Goal: Transaction & Acquisition: Purchase product/service

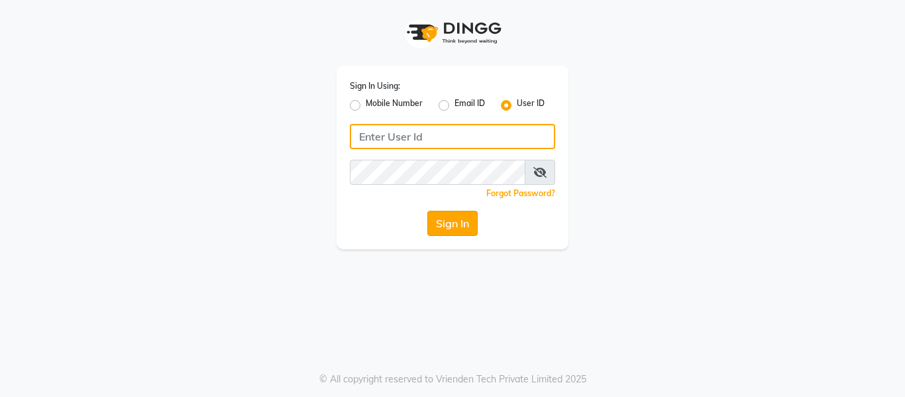
type input "casabarbato"
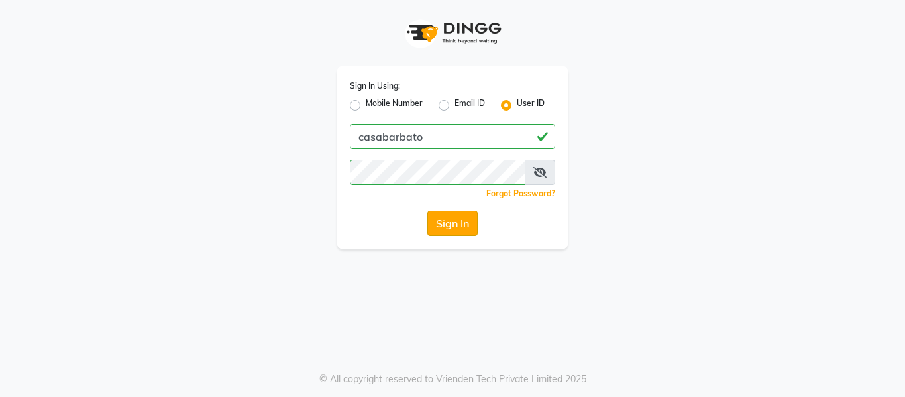
click at [455, 222] on button "Sign In" at bounding box center [452, 223] width 50 height 25
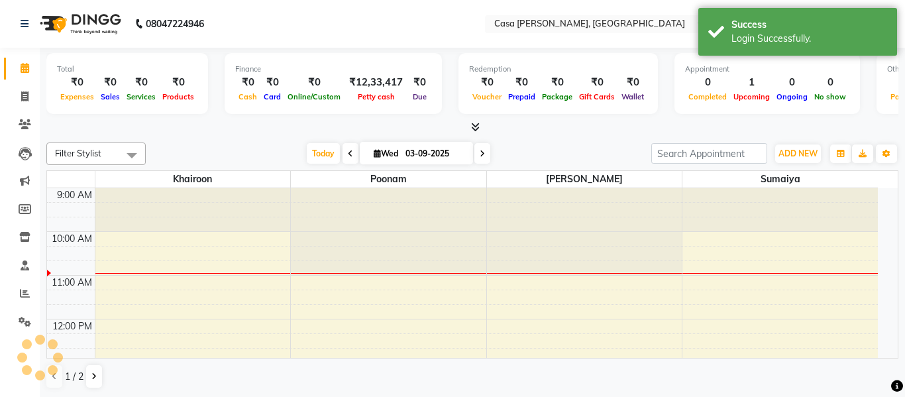
select select "en"
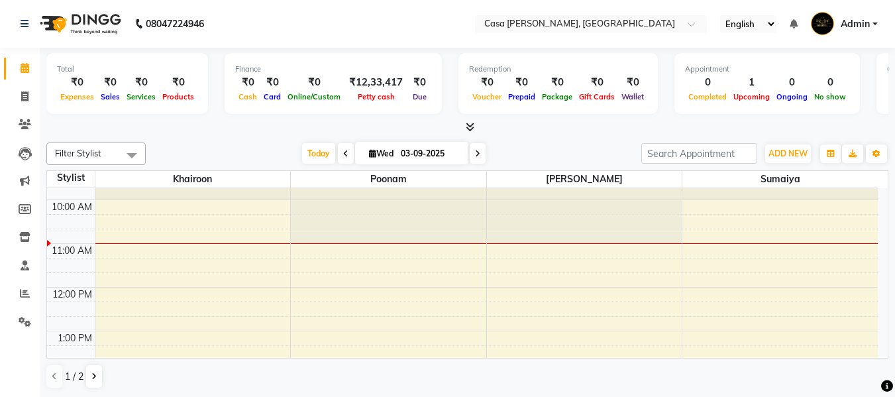
scroll to position [26, 0]
click at [887, 354] on td "9:00 AM 10:00 AM 11:00 AM 12:00 PM 1:00 PM 2:00 PM 3:00 PM 4:00 PM 5:00 PM 6:00…" at bounding box center [467, 273] width 841 height 170
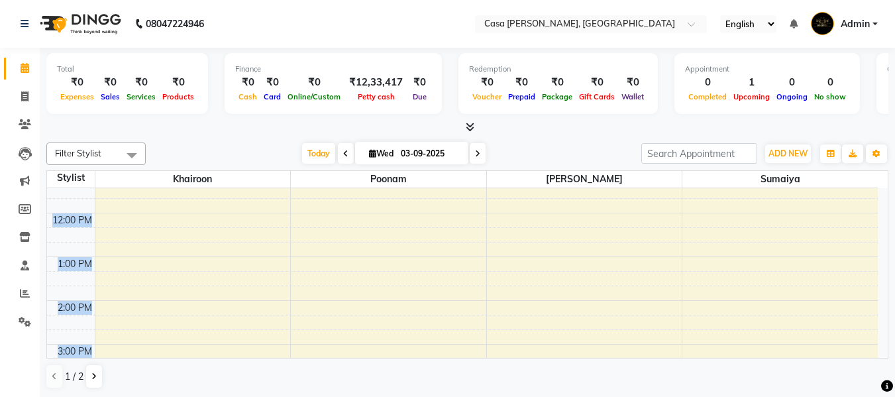
scroll to position [132, 0]
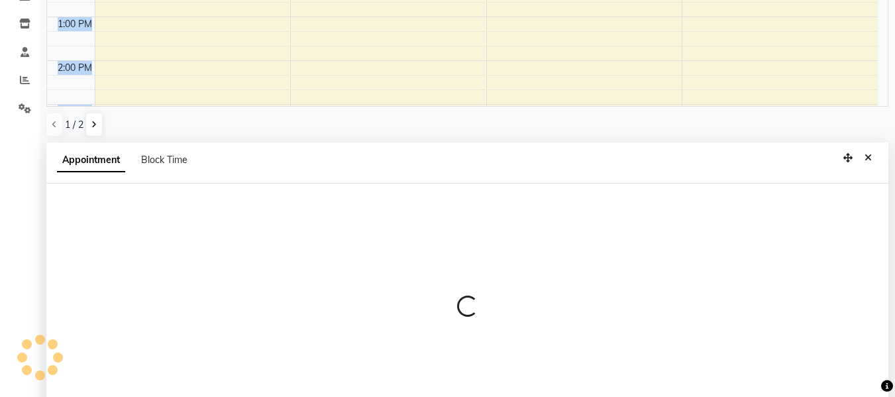
select select "10554"
select select "tentative"
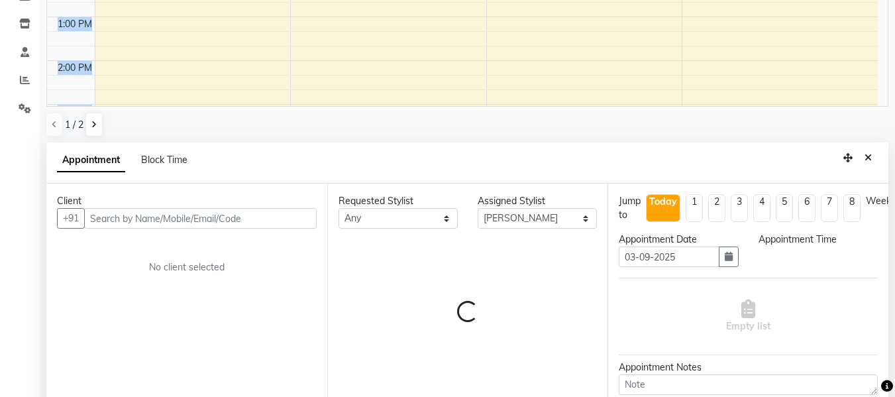
scroll to position [260, 0]
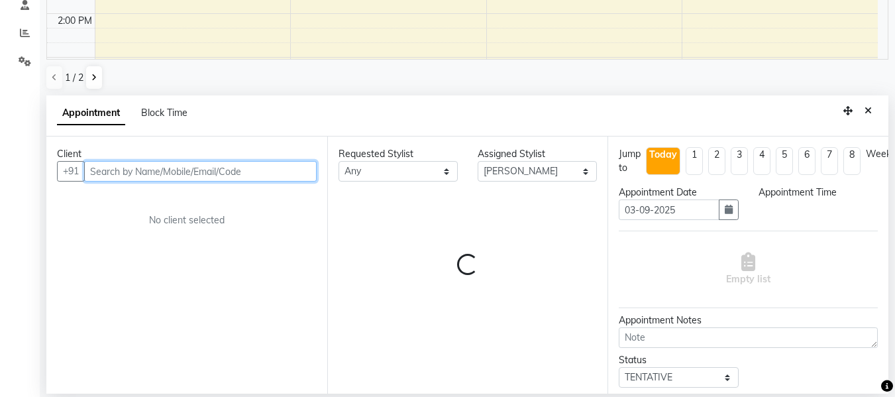
select select "720"
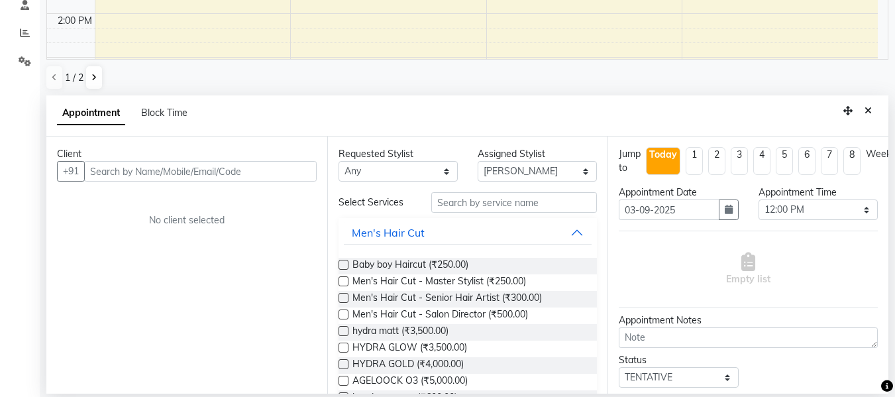
click at [342, 280] on label at bounding box center [343, 281] width 10 height 10
click at [342, 280] on input "checkbox" at bounding box center [342, 282] width 9 height 9
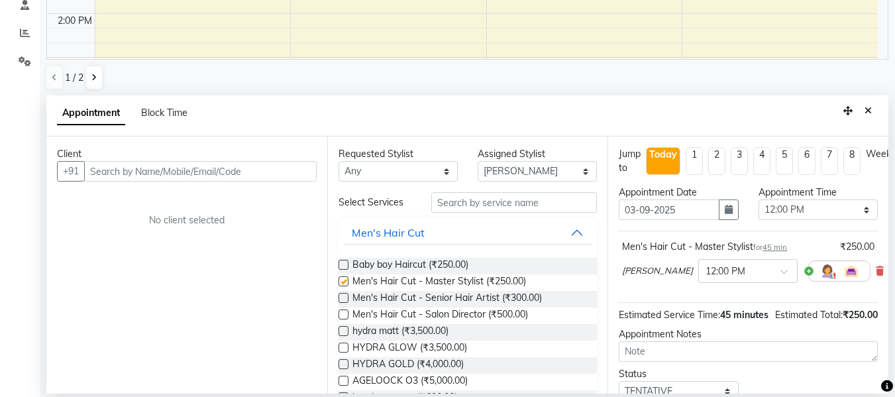
checkbox input "false"
click at [188, 169] on input "text" at bounding box center [200, 171] width 232 height 21
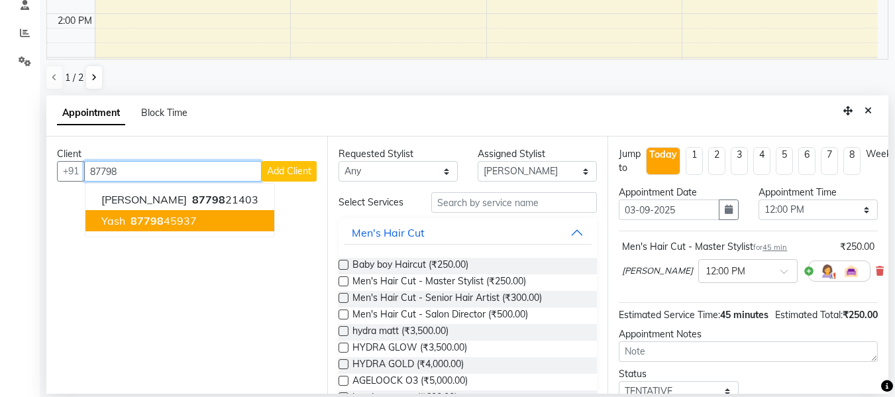
click at [172, 222] on ngb-highlight "87798 45937" at bounding box center [162, 220] width 69 height 13
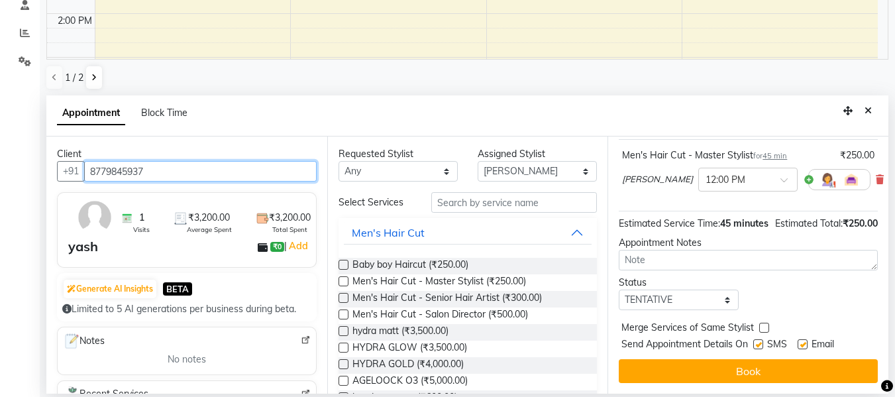
scroll to position [115, 0]
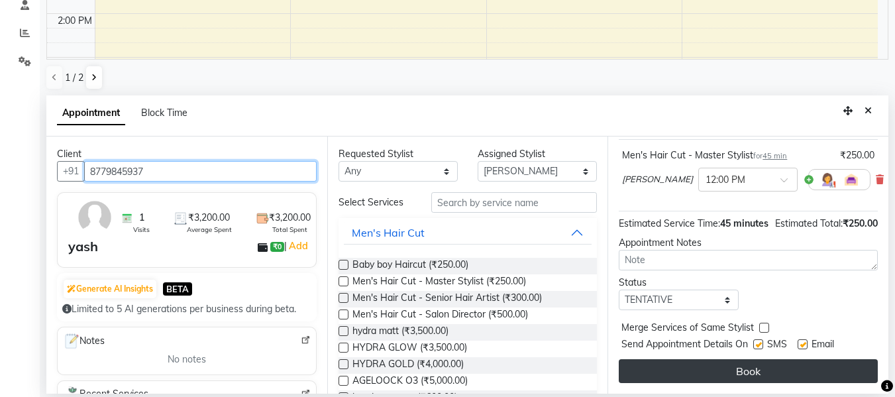
type input "8779845937"
click at [803, 361] on button "Book" at bounding box center [748, 371] width 259 height 24
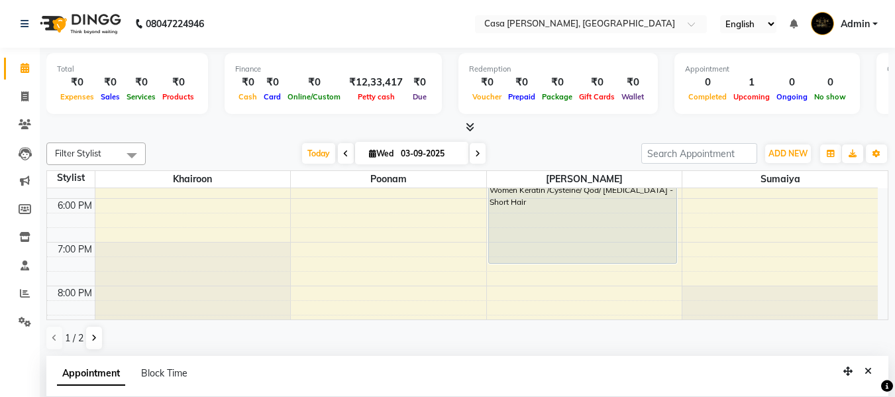
scroll to position [397, 0]
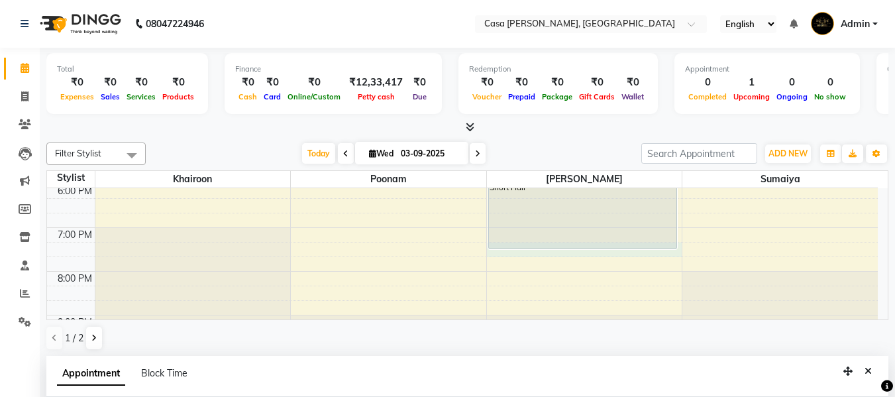
click at [501, 250] on div "9:00 AM 10:00 AM 11:00 AM 12:00 PM 1:00 PM 2:00 PM 3:00 PM 4:00 PM 5:00 PM 6:00…" at bounding box center [462, 118] width 830 height 655
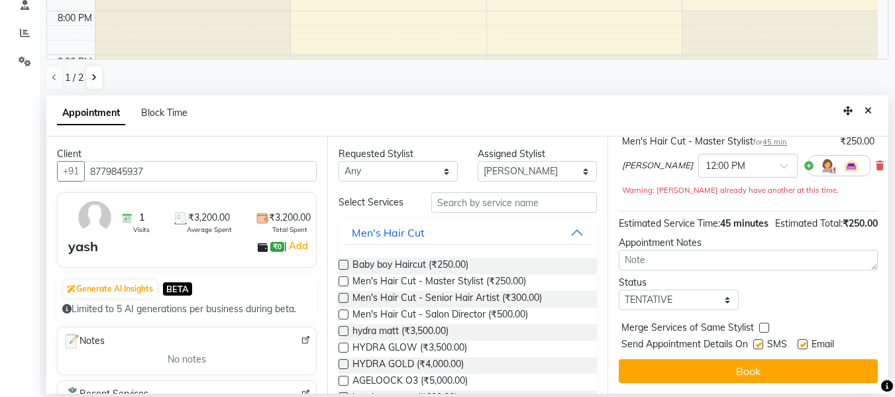
scroll to position [89, 0]
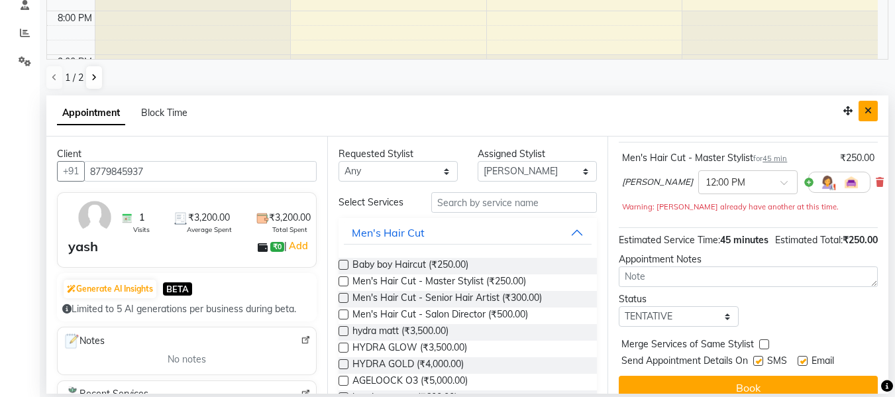
click at [869, 109] on icon "Close" at bounding box center [867, 110] width 7 height 9
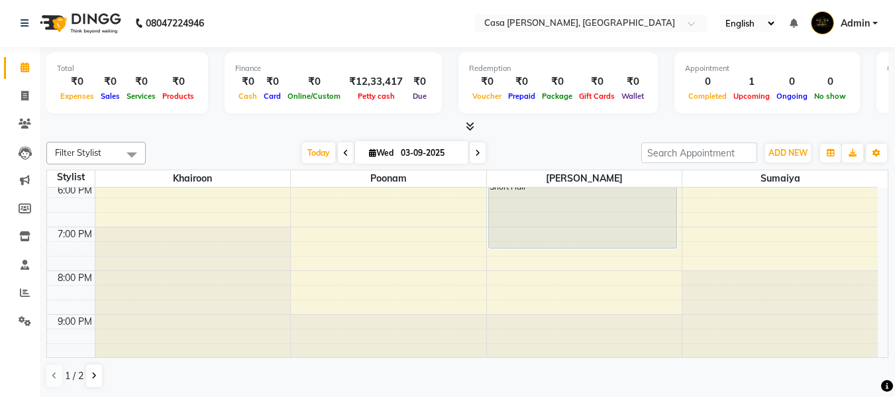
scroll to position [1, 0]
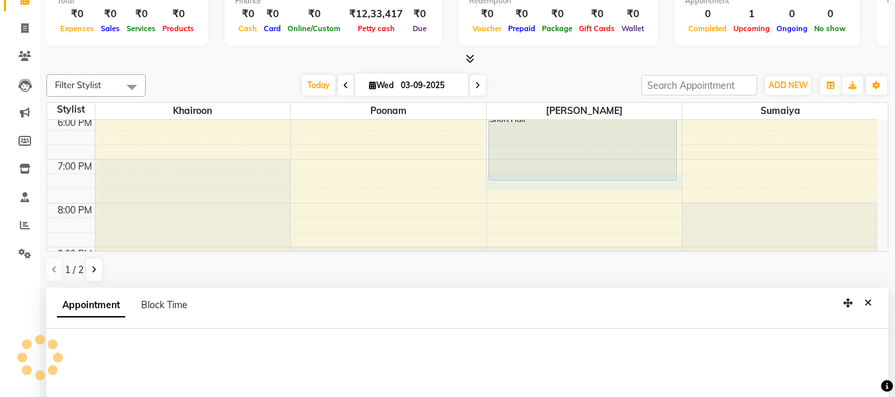
select select "10554"
select select "1155"
select select "tentative"
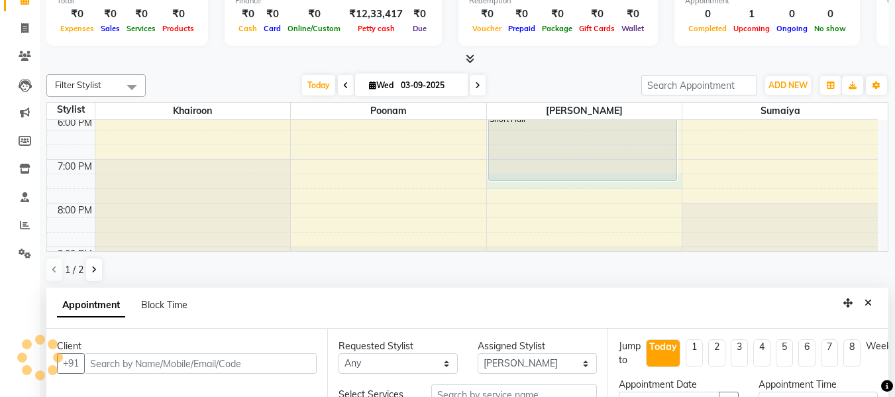
scroll to position [260, 0]
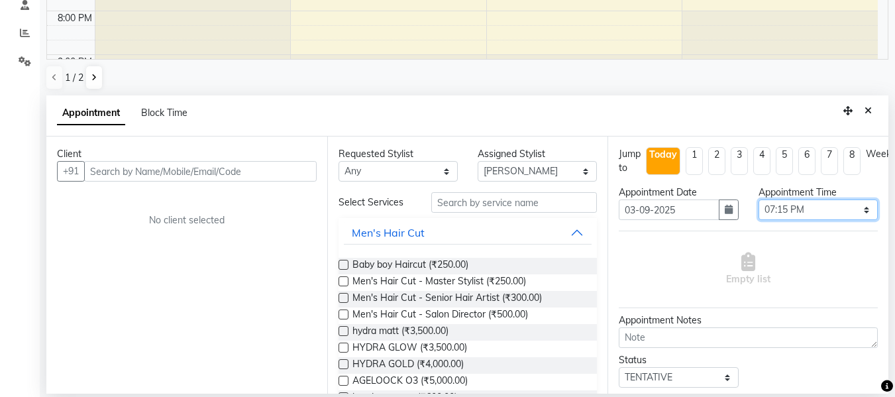
click at [856, 210] on select "Select 10:00 AM 10:15 AM 10:30 AM 10:45 AM 11:00 AM 11:15 AM 11:30 AM 11:45 AM …" at bounding box center [817, 209] width 119 height 21
select select "1140"
click at [758, 199] on select "Select 10:00 AM 10:15 AM 10:30 AM 10:45 AM 11:00 AM 11:15 AM 11:30 AM 11:45 AM …" at bounding box center [817, 209] width 119 height 21
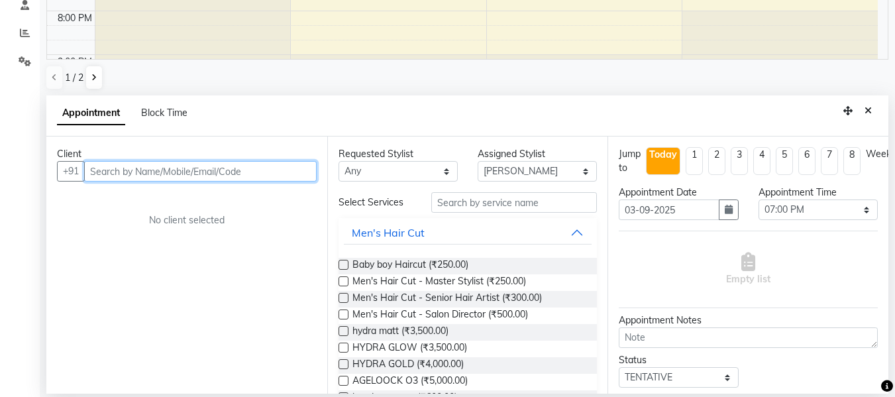
click at [142, 167] on input "text" at bounding box center [200, 171] width 232 height 21
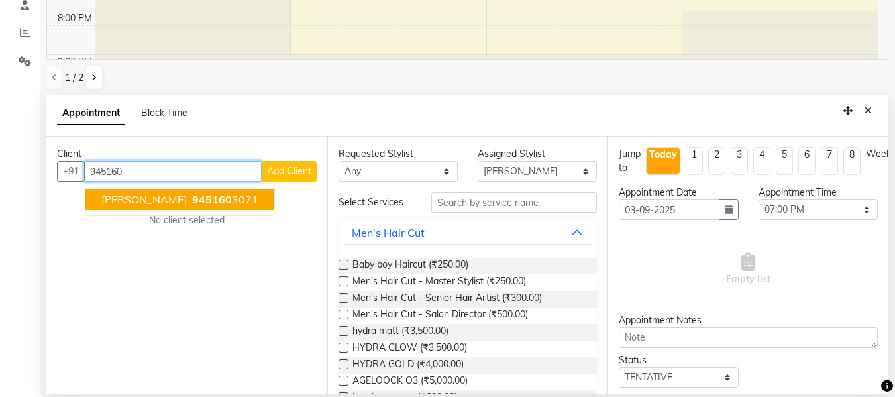
click at [149, 202] on span "[PERSON_NAME]" at bounding box center [143, 199] width 85 height 13
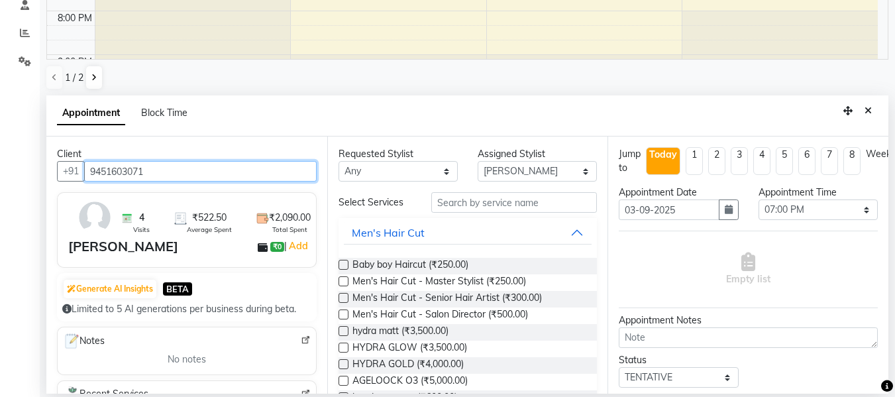
type input "9451603071"
click at [341, 279] on label at bounding box center [343, 281] width 10 height 10
click at [341, 279] on input "checkbox" at bounding box center [342, 282] width 9 height 9
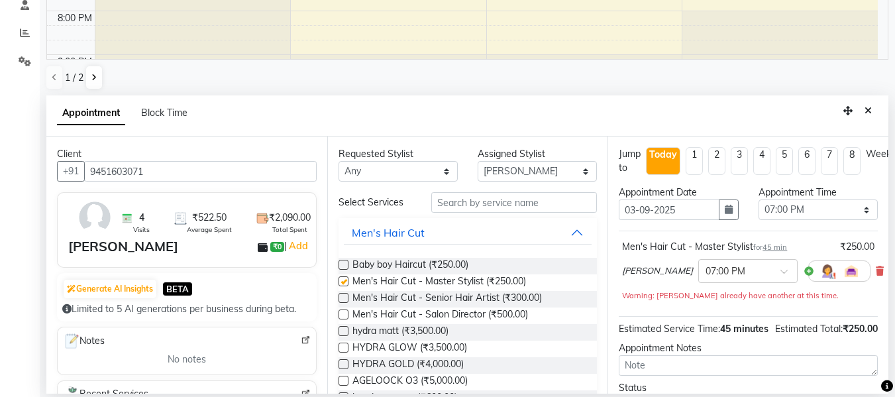
checkbox input "false"
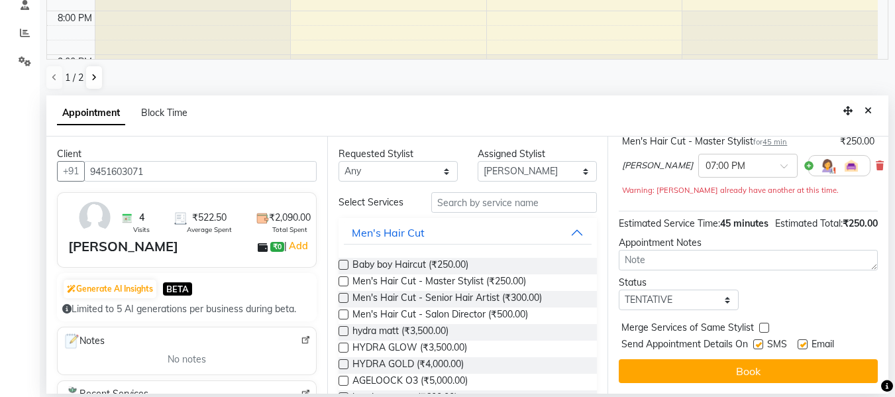
scroll to position [129, 0]
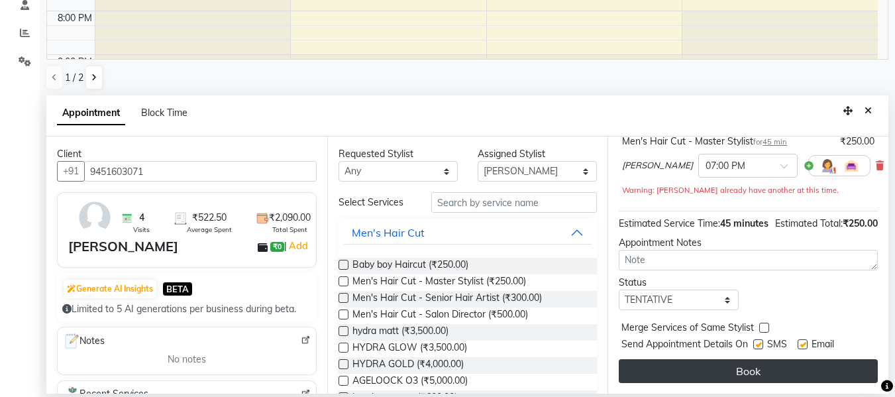
click at [825, 360] on button "Book" at bounding box center [748, 371] width 259 height 24
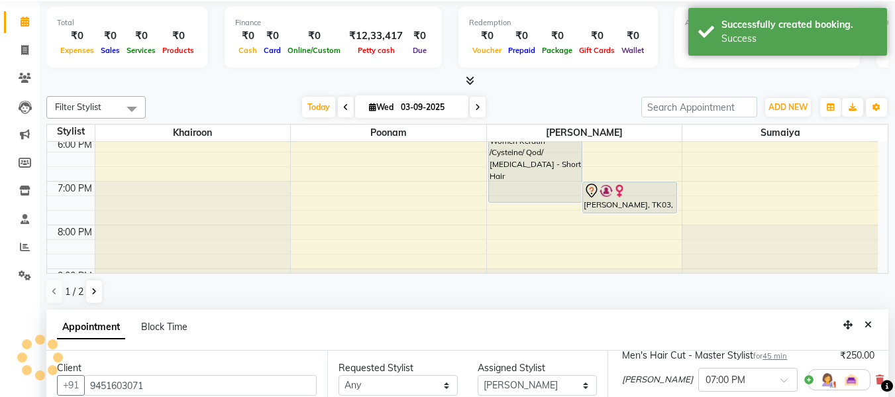
scroll to position [0, 0]
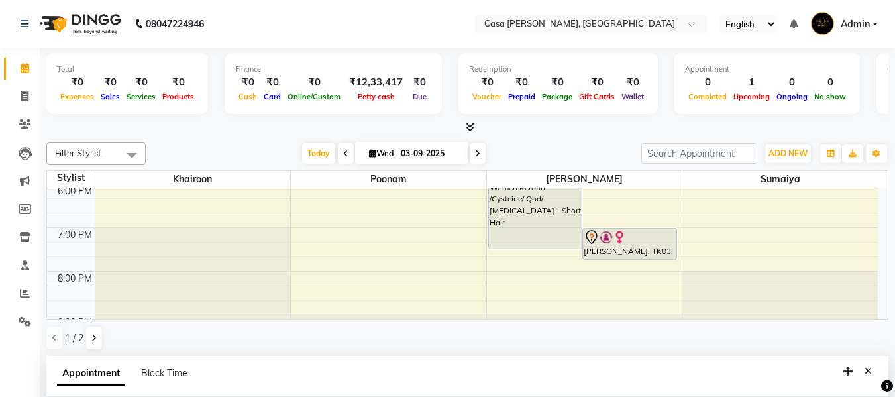
click at [475, 152] on icon at bounding box center [477, 154] width 5 height 8
type input "[DATE]"
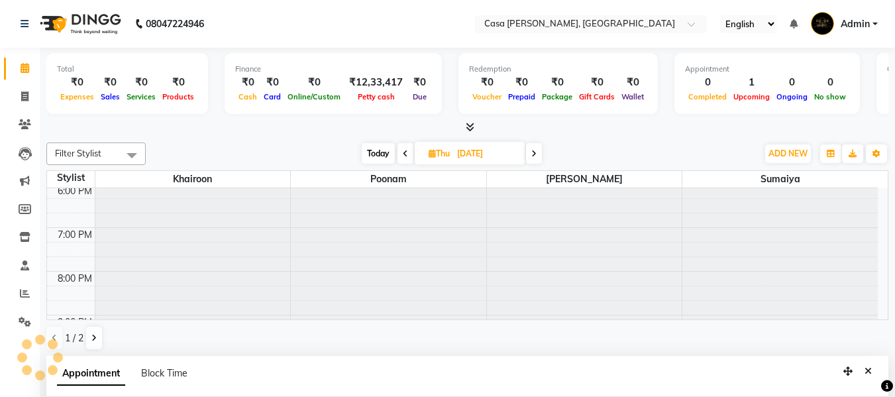
scroll to position [88, 0]
select select "1140"
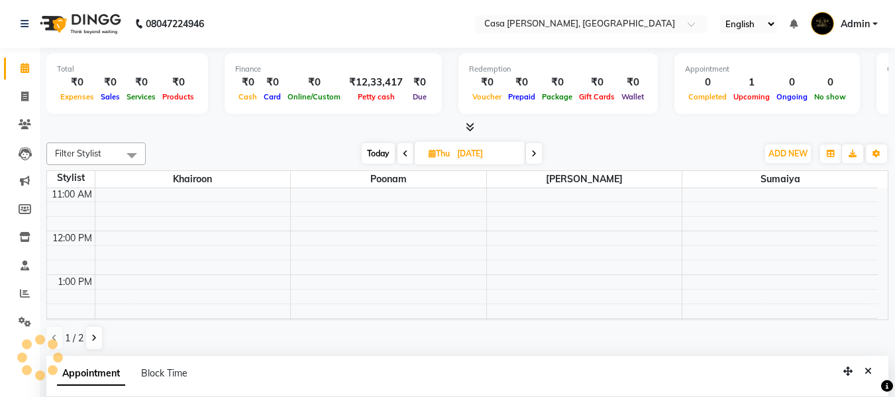
scroll to position [115, 0]
select select "10554"
select select "675"
select select "tentative"
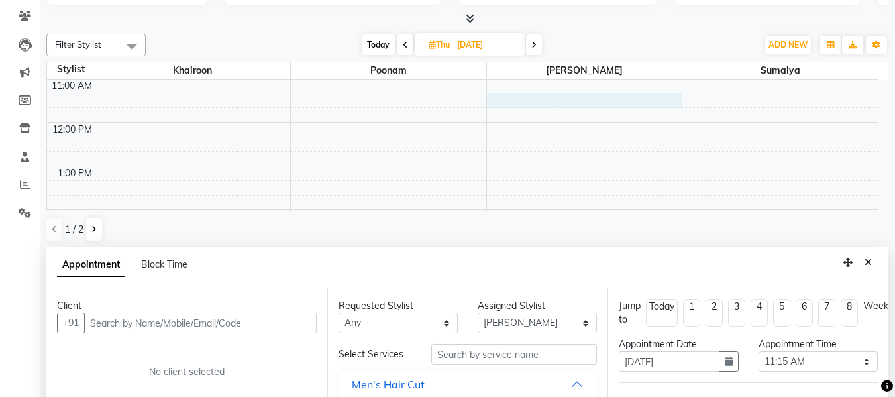
scroll to position [233, 0]
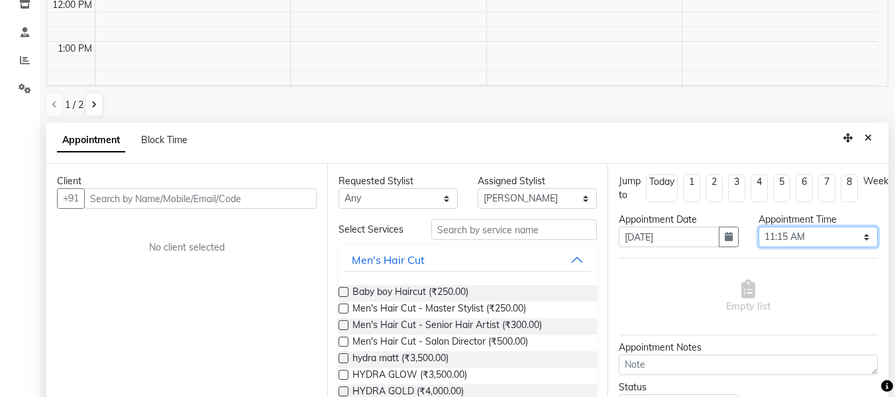
click at [856, 240] on select "Select 10:00 AM 10:15 AM 10:30 AM 10:45 AM 11:00 AM 11:15 AM 11:30 AM 11:45 AM …" at bounding box center [817, 236] width 119 height 21
select select "690"
click at [758, 226] on select "Select 10:00 AM 10:15 AM 10:30 AM 10:45 AM 11:00 AM 11:15 AM 11:30 AM 11:45 AM …" at bounding box center [817, 236] width 119 height 21
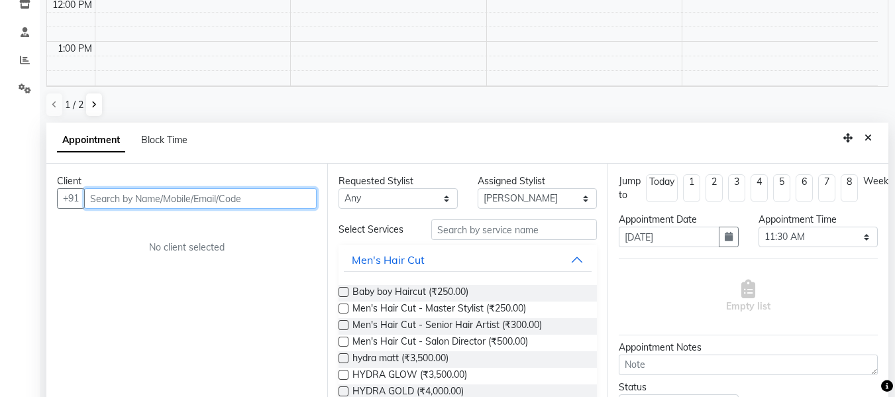
click at [180, 195] on input "text" at bounding box center [200, 198] width 232 height 21
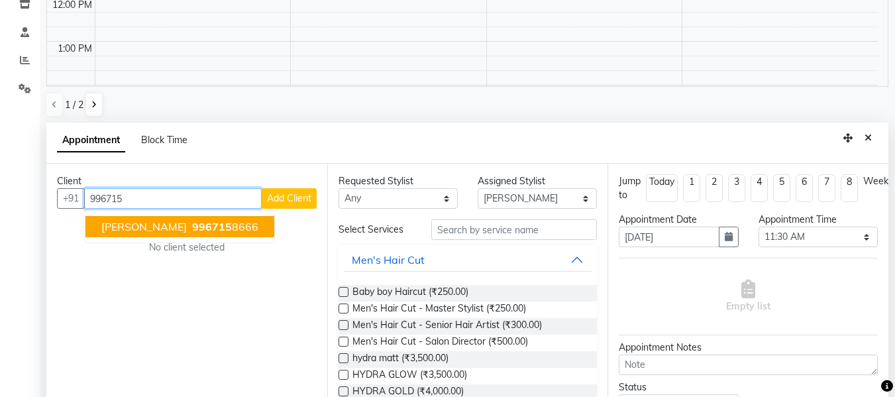
click at [209, 225] on span "996715" at bounding box center [212, 226] width 40 height 13
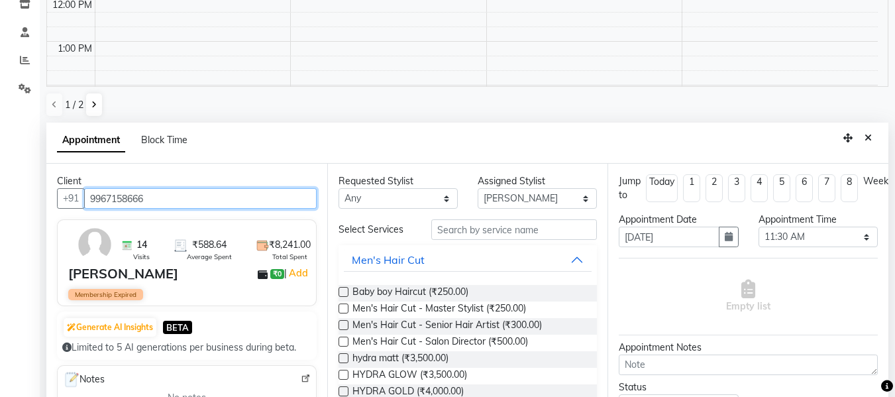
type input "9967158666"
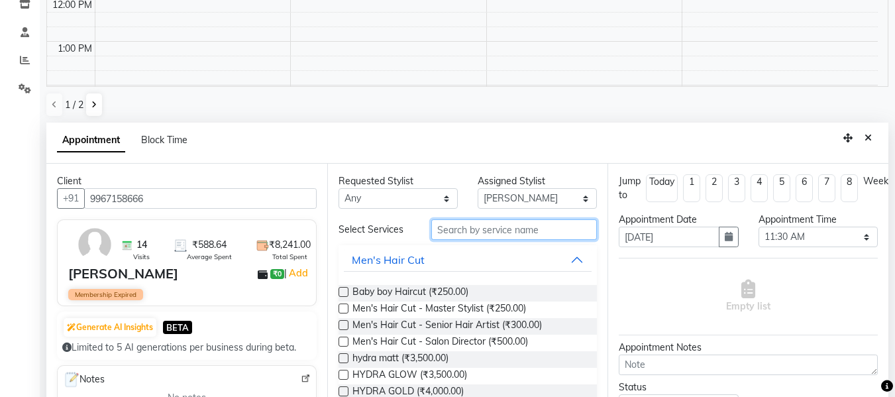
click at [449, 223] on input "text" at bounding box center [514, 229] width 166 height 21
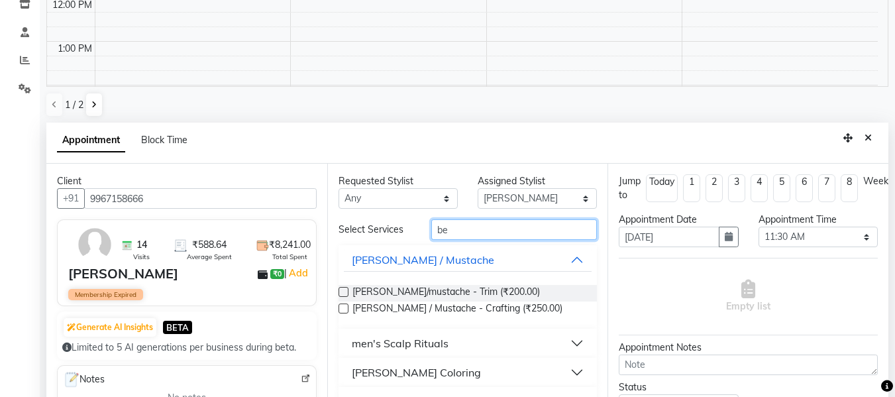
type input "be"
click at [343, 289] on label at bounding box center [343, 292] width 10 height 10
click at [343, 289] on input "checkbox" at bounding box center [342, 293] width 9 height 9
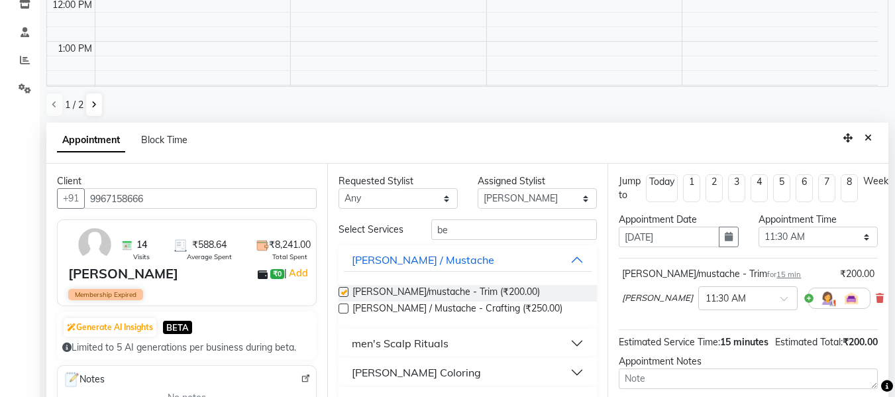
checkbox input "false"
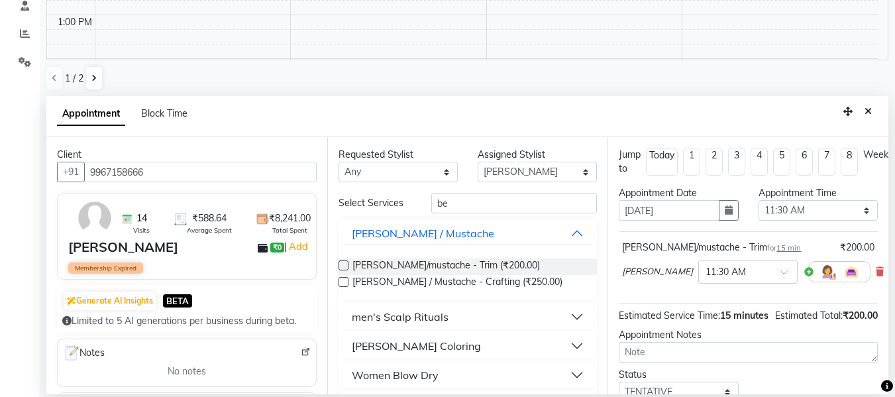
scroll to position [260, 0]
click at [884, 377] on div at bounding box center [887, 386] width 12 height 18
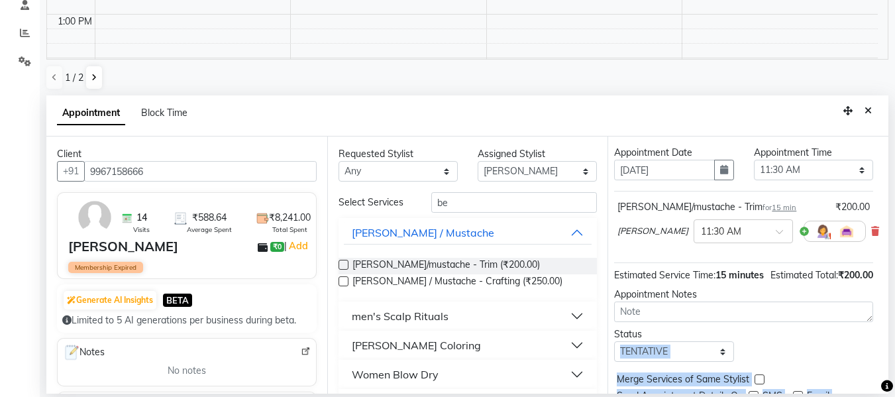
drag, startPoint x: 884, startPoint y: 377, endPoint x: 885, endPoint y: 371, distance: 6.8
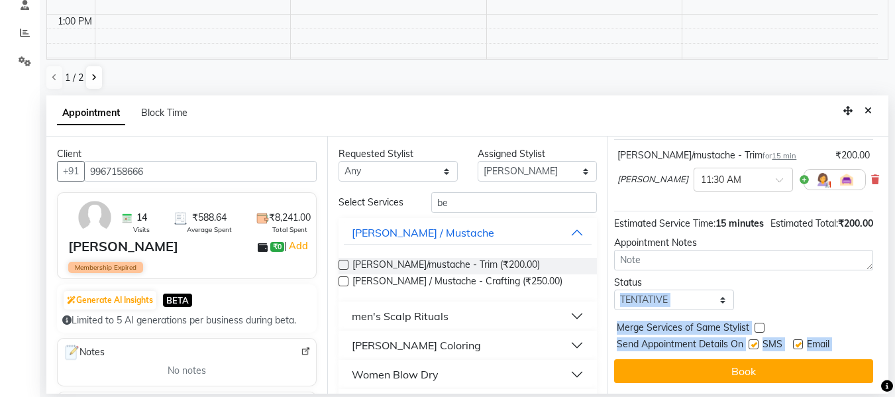
scroll to position [115, 17]
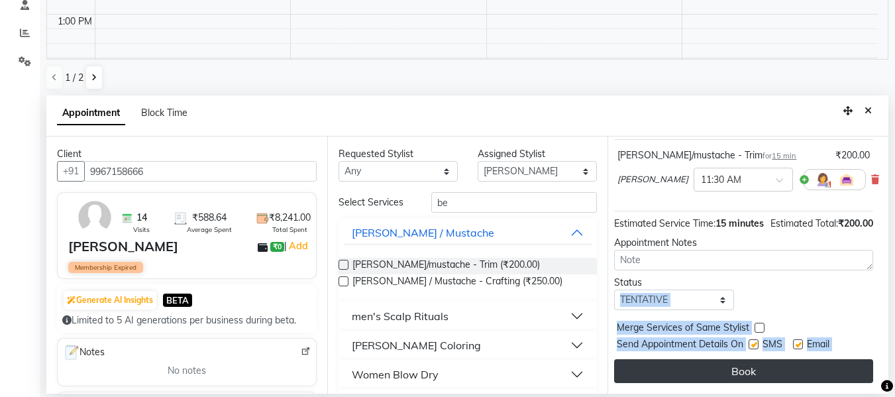
click at [797, 362] on button "Book" at bounding box center [743, 371] width 259 height 24
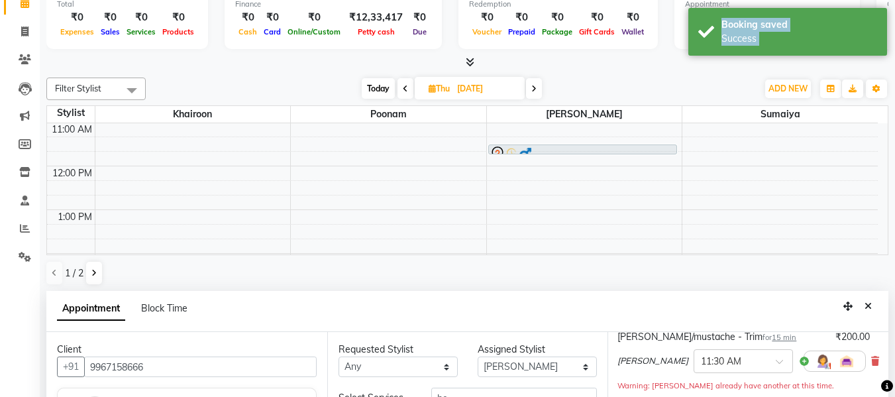
scroll to position [0, 0]
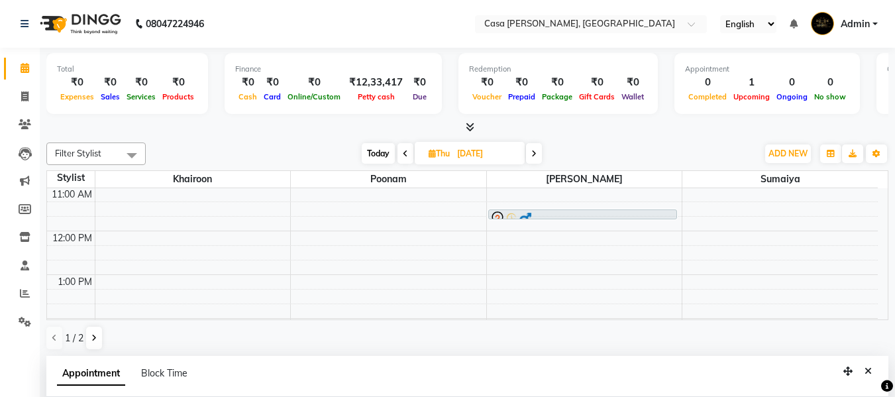
click at [403, 154] on icon at bounding box center [405, 154] width 5 height 8
type input "03-09-2025"
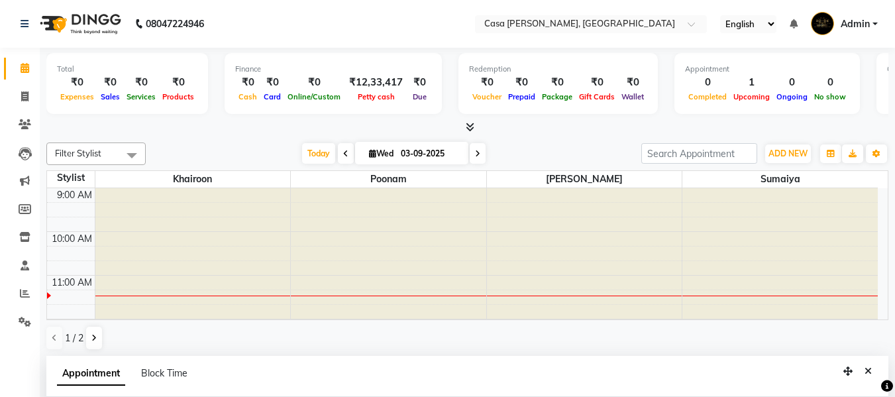
scroll to position [88, 0]
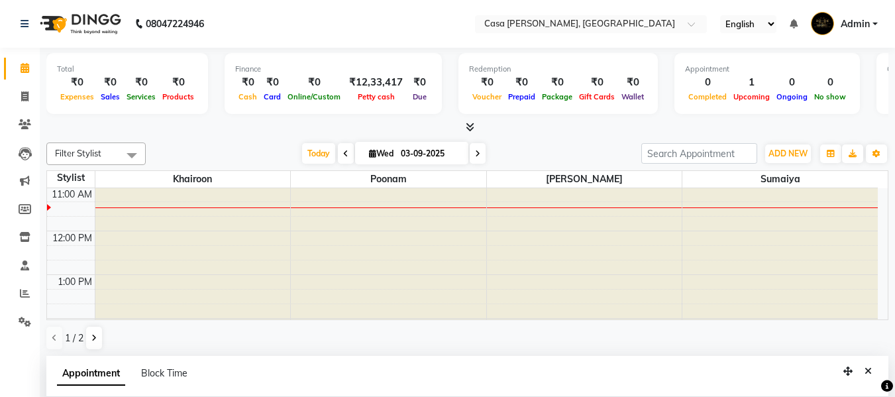
select select "690"
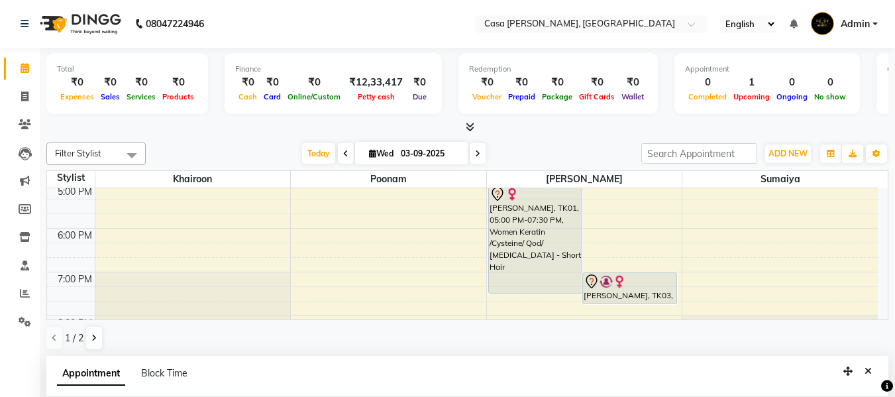
scroll to position [379, 0]
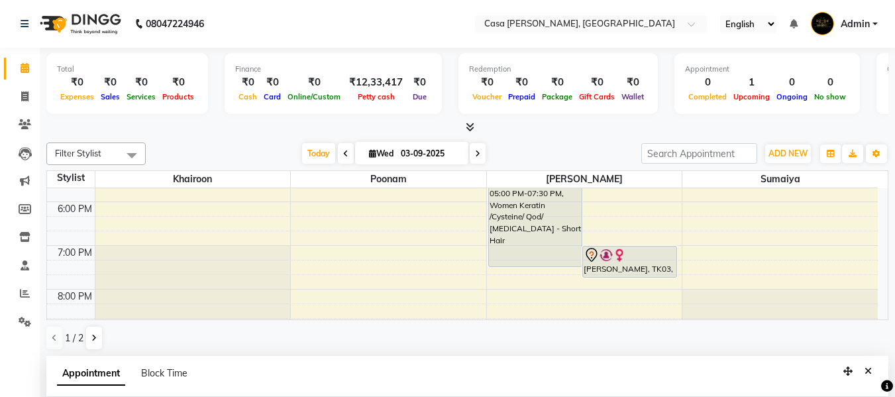
click at [343, 150] on icon at bounding box center [345, 154] width 5 height 8
type input "02-09-2025"
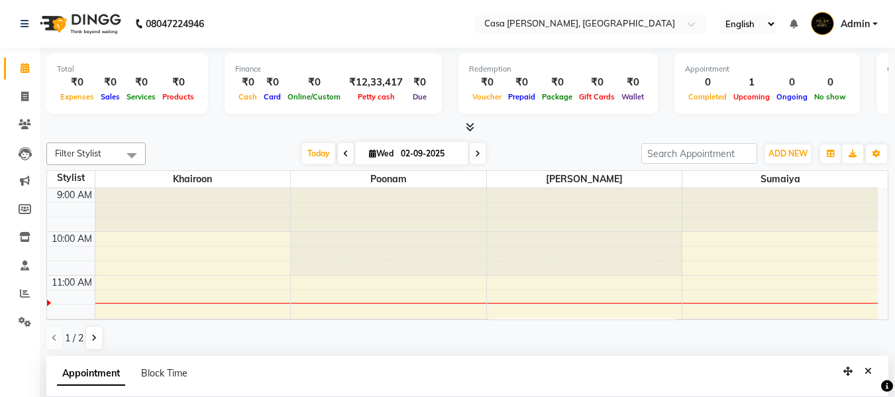
select select "690"
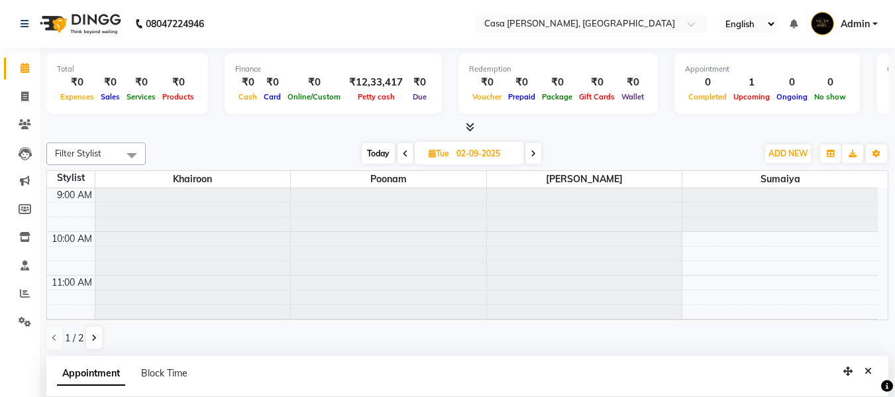
scroll to position [88, 0]
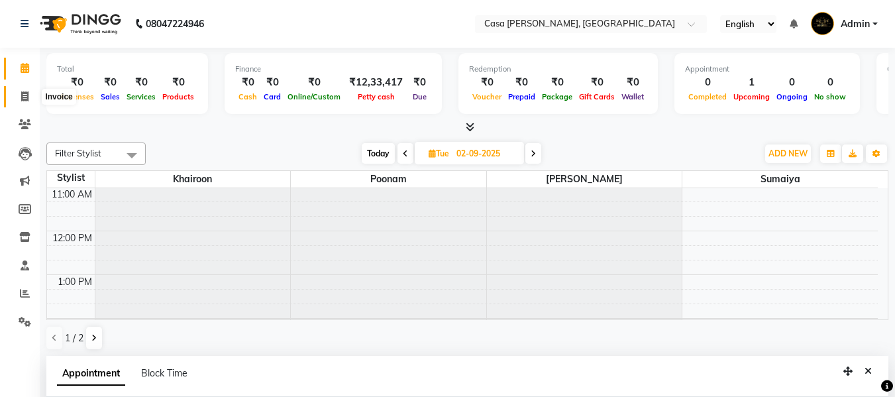
click at [15, 94] on span at bounding box center [24, 96] width 23 height 15
select select "service"
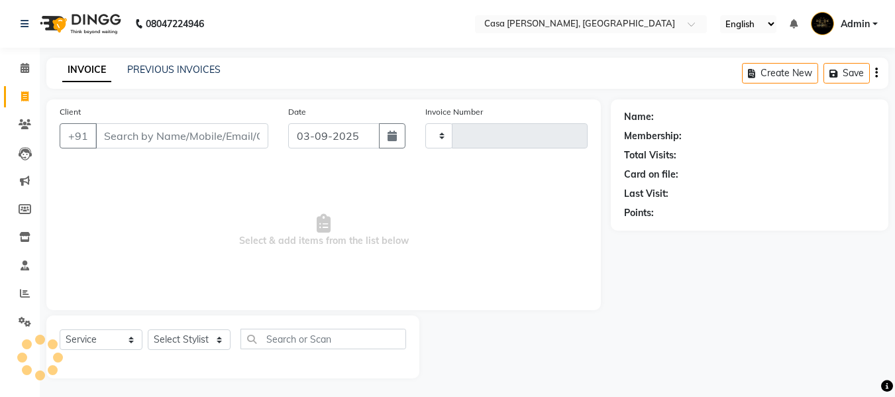
type input "0545"
select select "700"
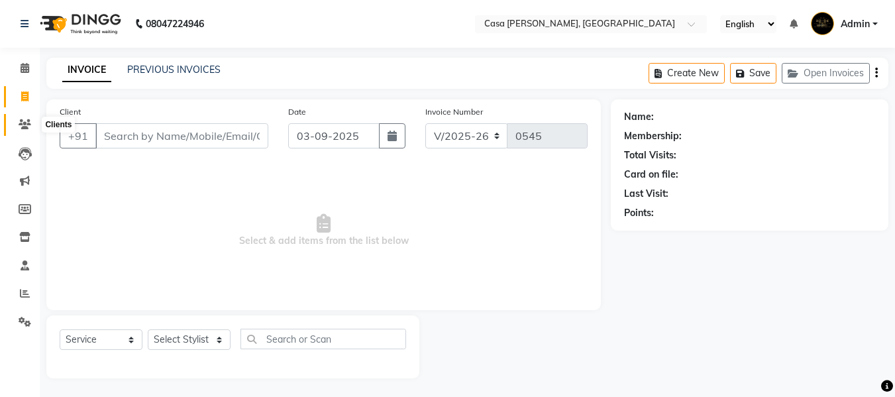
click at [26, 121] on icon at bounding box center [25, 124] width 13 height 10
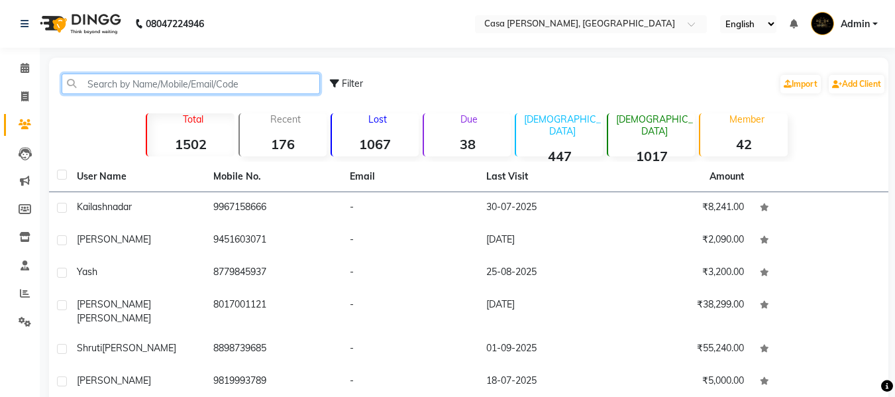
click at [120, 87] on input "text" at bounding box center [191, 84] width 258 height 21
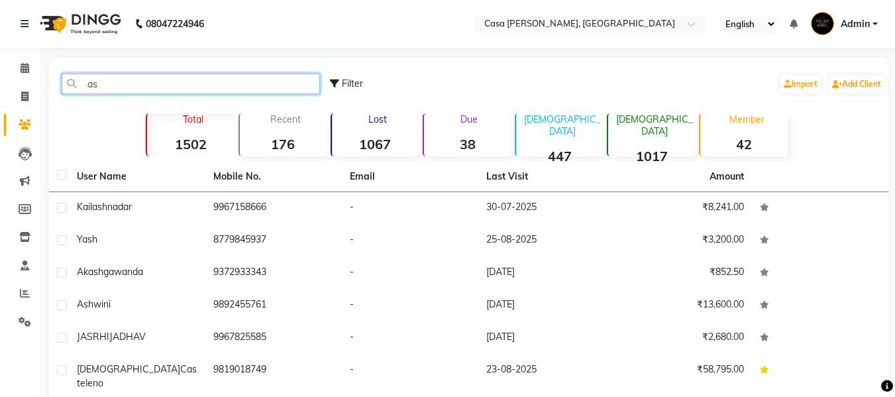
type input "a"
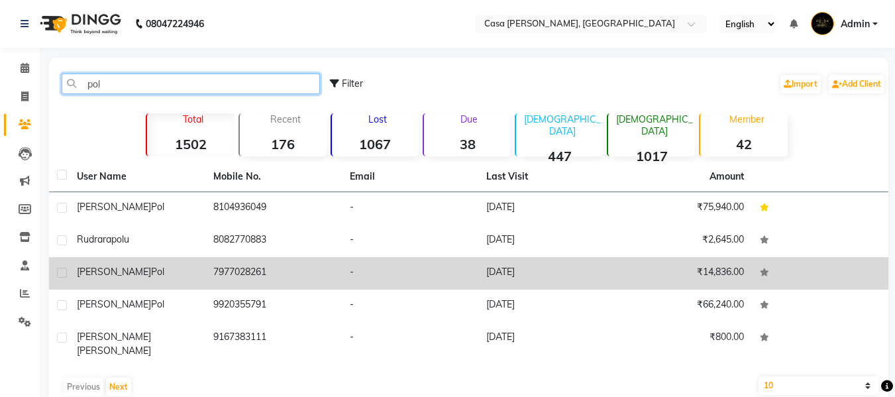
type input "pol"
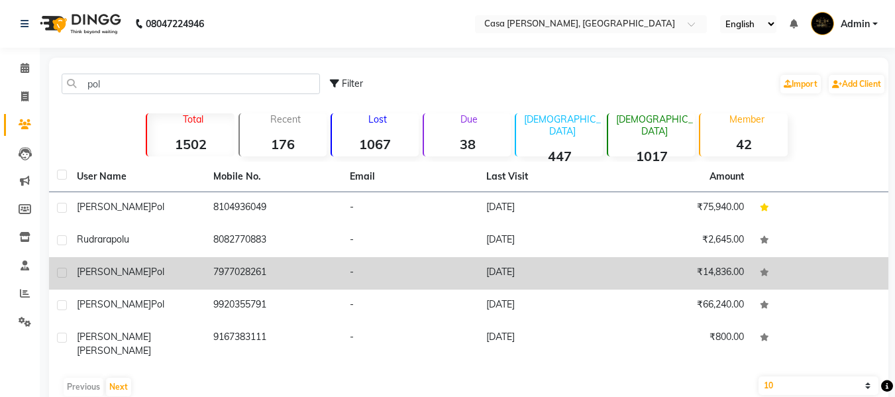
click at [88, 283] on td "[PERSON_NAME]" at bounding box center [137, 273] width 136 height 32
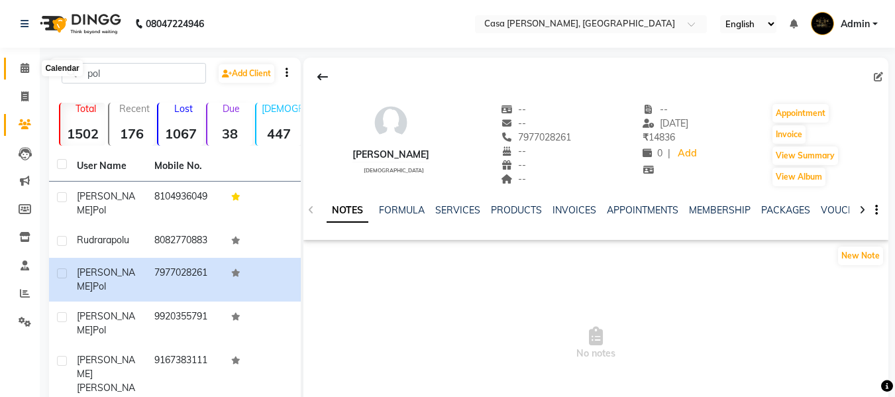
click at [26, 68] on icon at bounding box center [25, 68] width 9 height 10
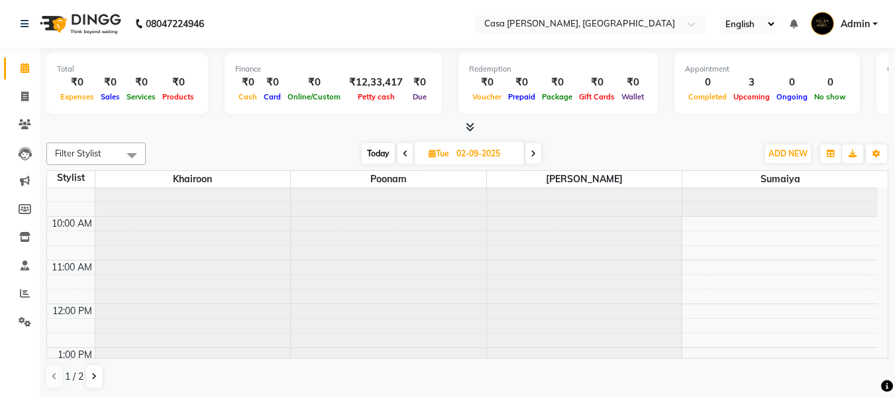
scroll to position [26, 0]
click at [432, 155] on icon at bounding box center [431, 153] width 7 height 9
select select "9"
select select "2025"
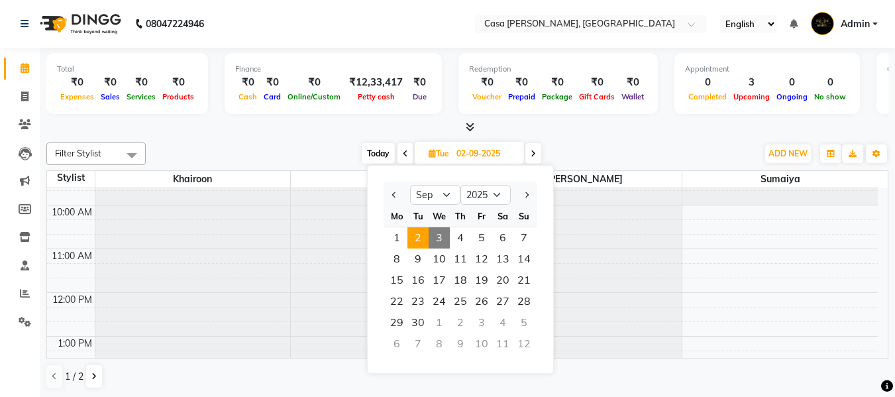
click at [433, 235] on span "3" at bounding box center [438, 237] width 21 height 21
type input "03-09-2025"
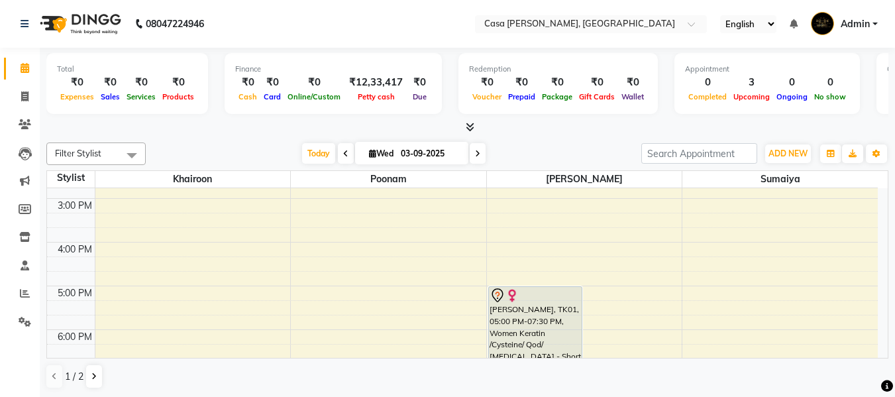
scroll to position [264, 0]
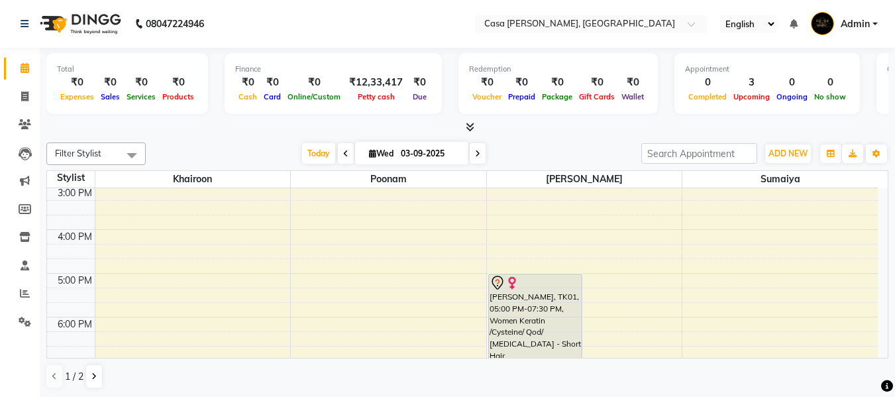
click at [369, 152] on icon at bounding box center [372, 153] width 7 height 9
select select "9"
select select "2025"
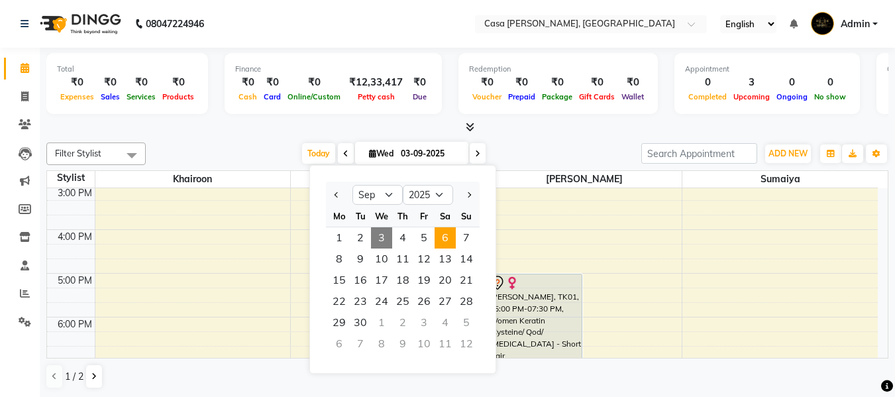
click at [447, 236] on span "6" at bounding box center [444, 237] width 21 height 21
type input "[DATE]"
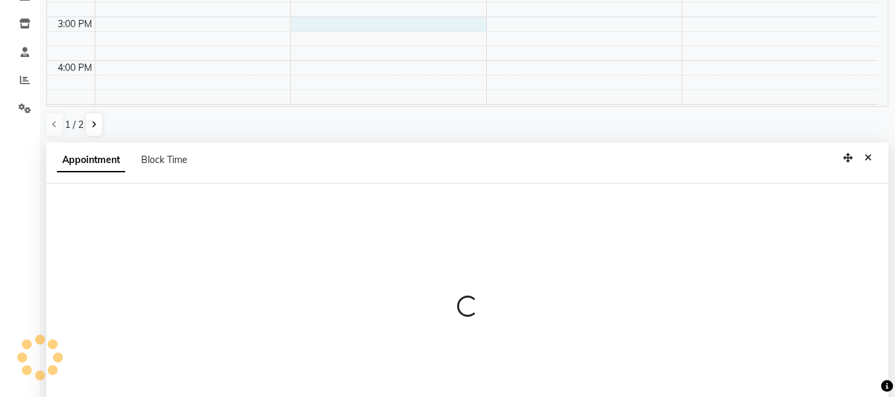
scroll to position [260, 0]
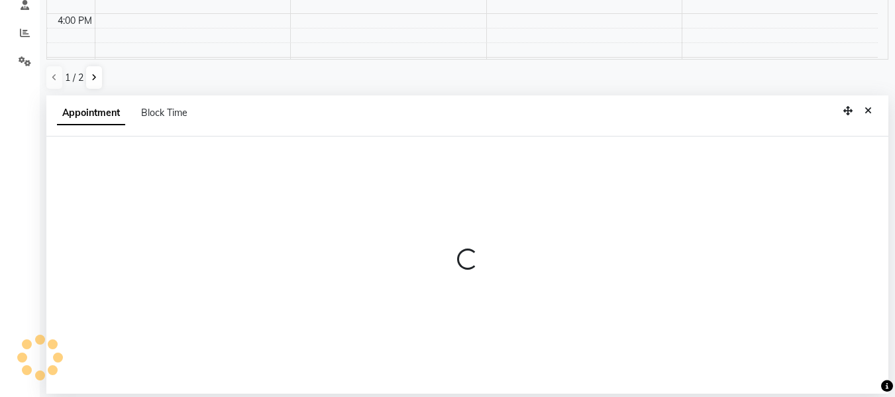
select select "10555"
select select "900"
select select "tentative"
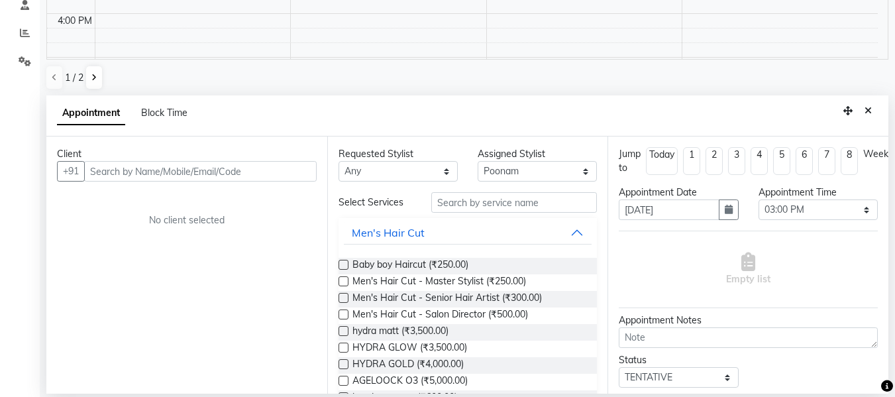
click at [283, 174] on input "text" at bounding box center [200, 171] width 232 height 21
click at [279, 172] on input "text" at bounding box center [200, 171] width 232 height 21
click at [254, 179] on input "text" at bounding box center [200, 171] width 232 height 21
click at [264, 169] on input "text" at bounding box center [200, 171] width 232 height 21
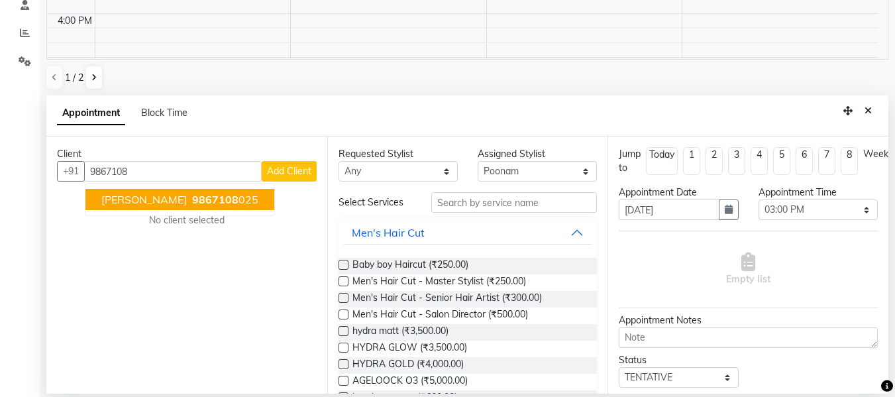
click at [226, 199] on ngb-highlight "9867108 025" at bounding box center [223, 199] width 69 height 13
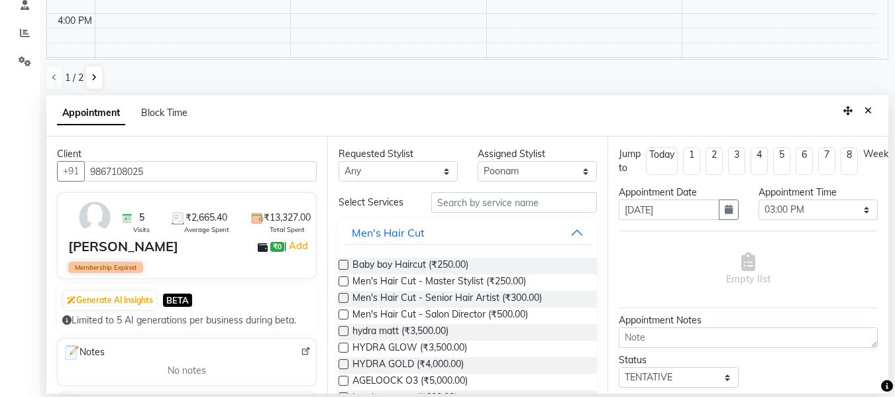
type input "9867108025"
click at [483, 195] on input "text" at bounding box center [514, 202] width 166 height 21
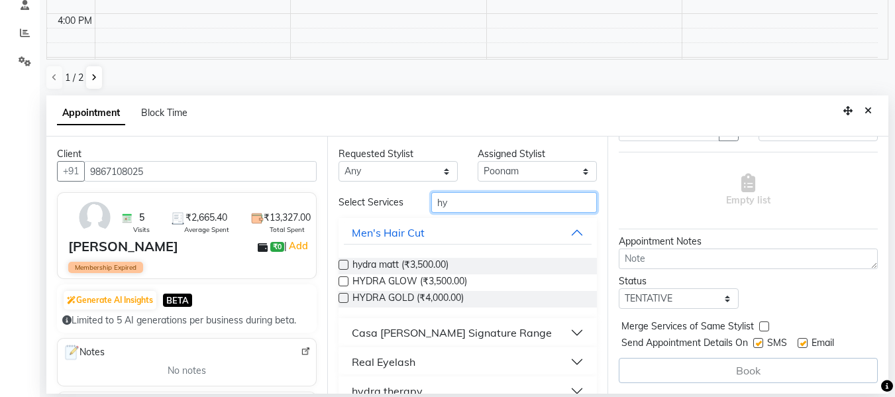
scroll to position [23, 0]
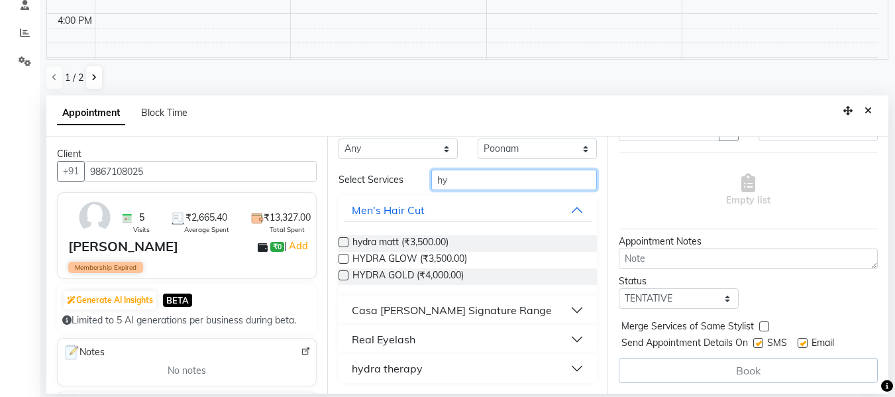
click at [472, 172] on input "hy" at bounding box center [514, 180] width 166 height 21
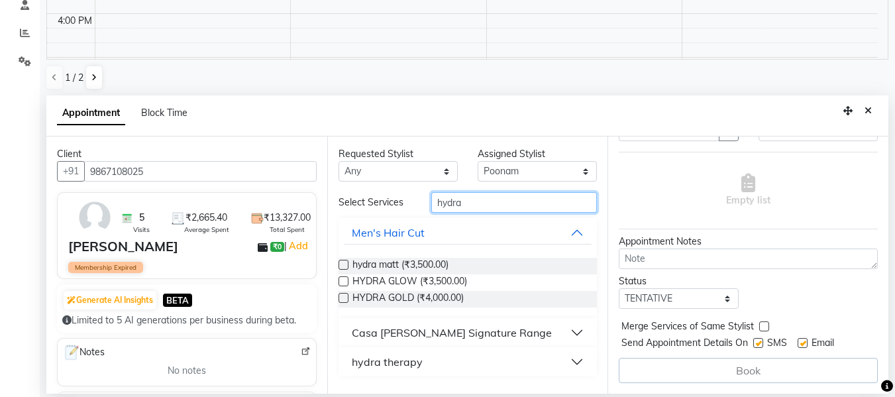
type input "hydra"
click at [577, 358] on button "hydra therapy" at bounding box center [468, 362] width 248 height 24
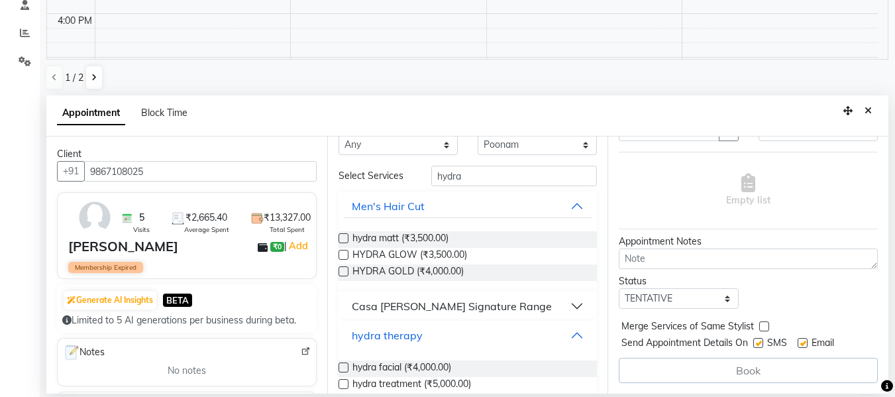
scroll to position [48, 0]
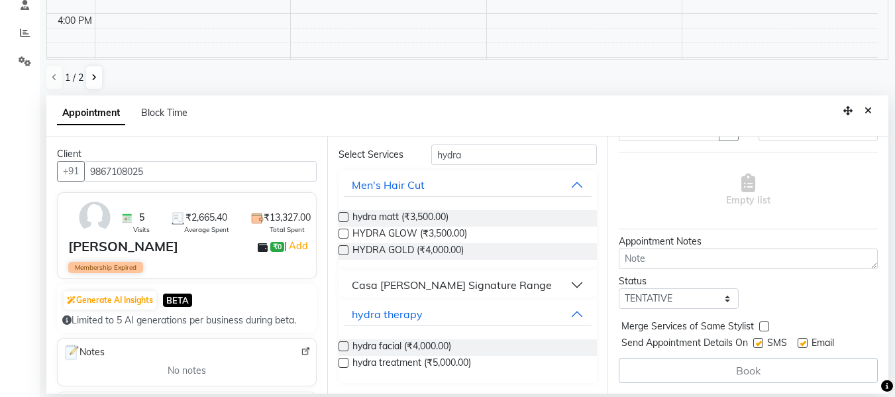
click at [344, 343] on label at bounding box center [343, 346] width 10 height 10
click at [344, 343] on input "checkbox" at bounding box center [342, 347] width 9 height 9
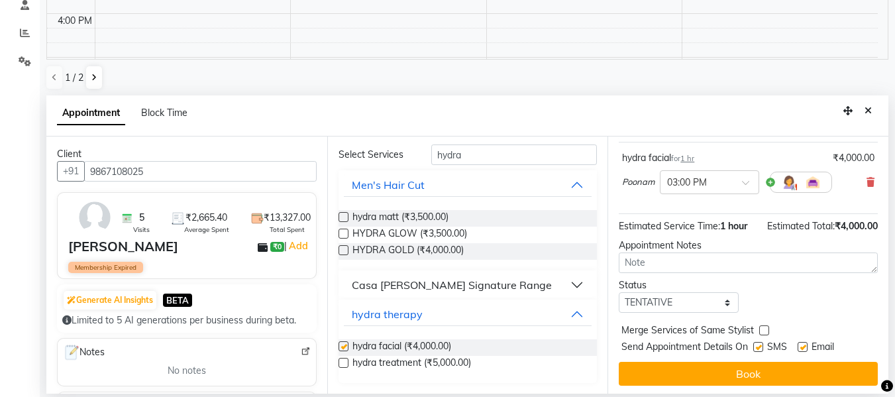
checkbox input "false"
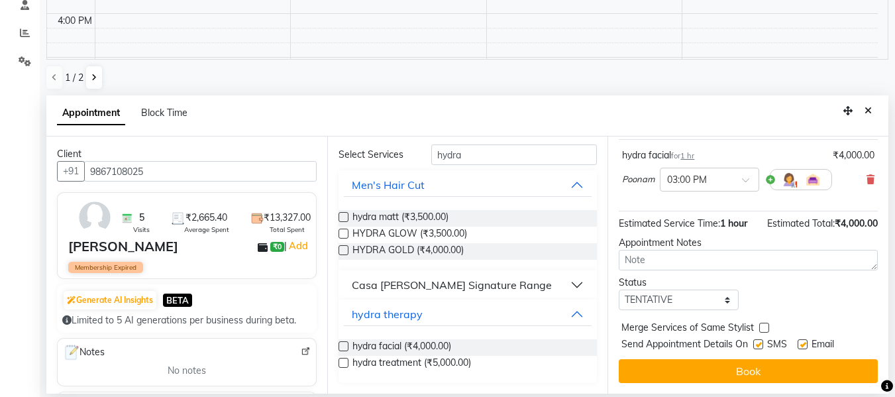
scroll to position [101, 0]
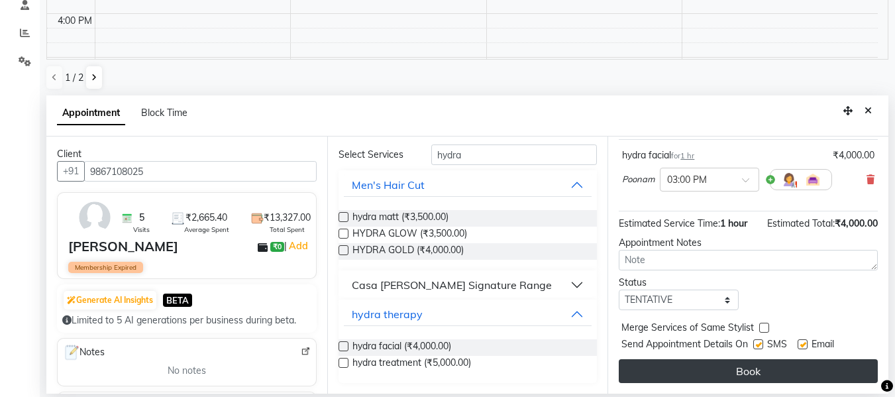
click at [842, 364] on button "Book" at bounding box center [748, 371] width 259 height 24
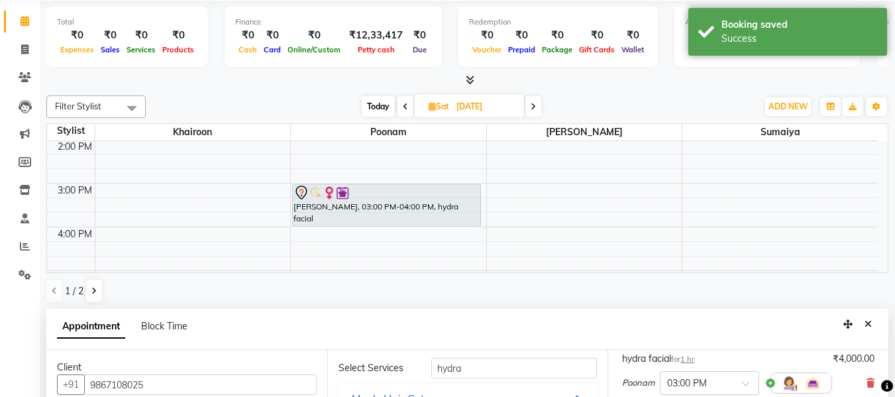
scroll to position [0, 0]
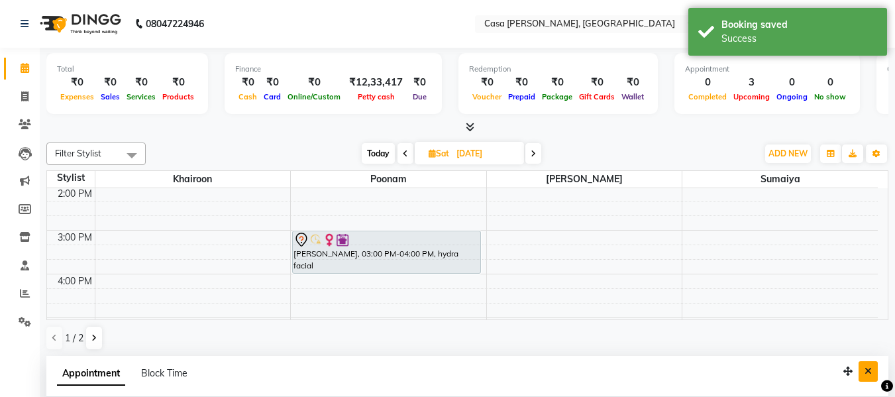
click at [868, 372] on icon "Close" at bounding box center [867, 370] width 7 height 9
click at [430, 153] on icon at bounding box center [431, 153] width 7 height 9
select select "9"
select select "2025"
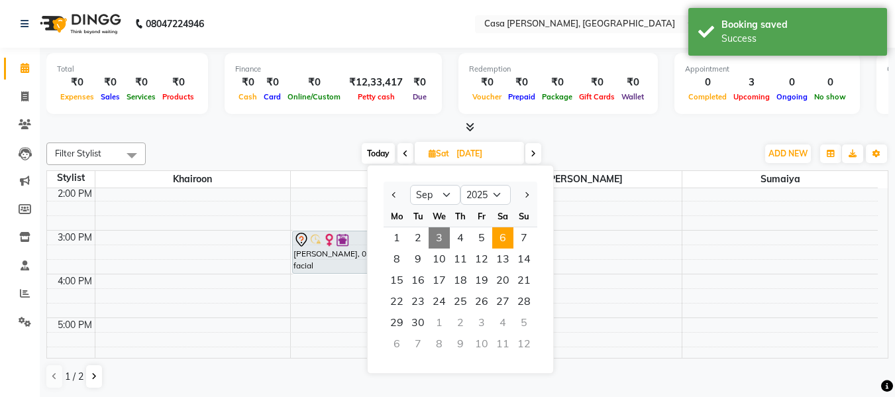
click at [440, 241] on span "3" at bounding box center [438, 237] width 21 height 21
type input "03-09-2025"
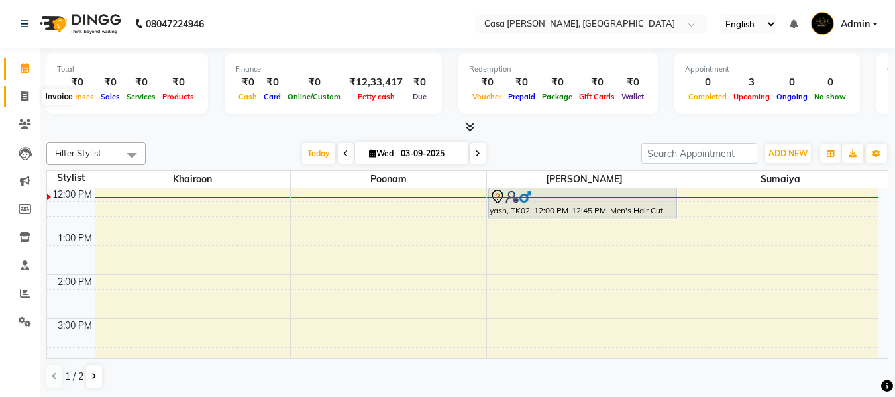
click at [26, 103] on span at bounding box center [24, 96] width 23 height 15
select select "700"
select select "service"
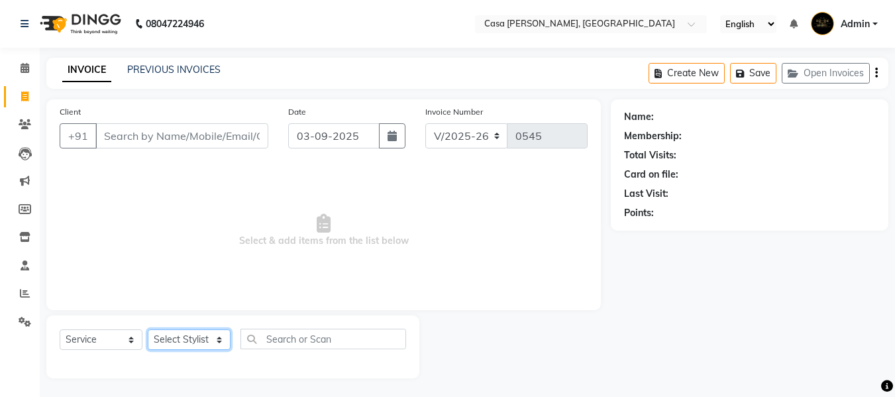
click at [172, 333] on select "Select Stylist Akash Khairoon Poonam Rekha [PERSON_NAME] [PERSON_NAME]" at bounding box center [189, 339] width 83 height 21
select select "10556"
click at [148, 329] on select "Select Stylist Akash Khairoon Poonam Rekha [PERSON_NAME] [PERSON_NAME]" at bounding box center [189, 339] width 83 height 21
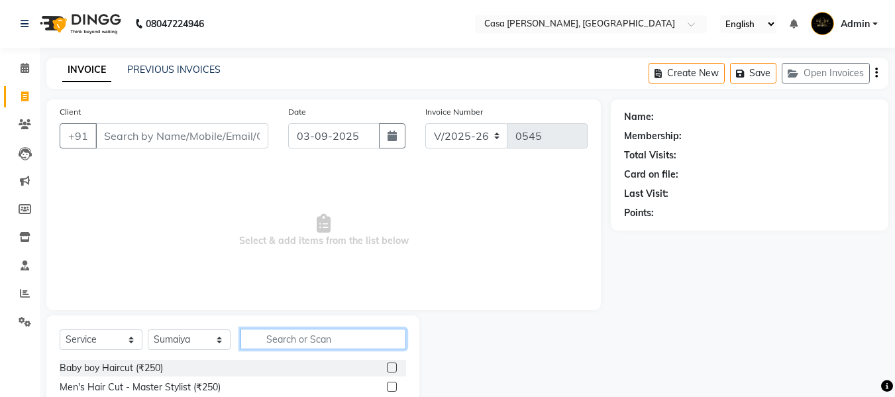
click at [274, 340] on input "text" at bounding box center [323, 338] width 166 height 21
type input "wax"
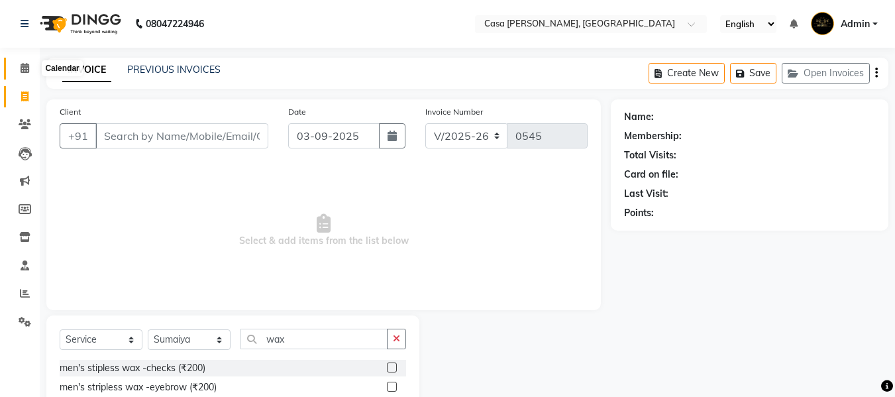
click at [21, 65] on icon at bounding box center [25, 68] width 9 height 10
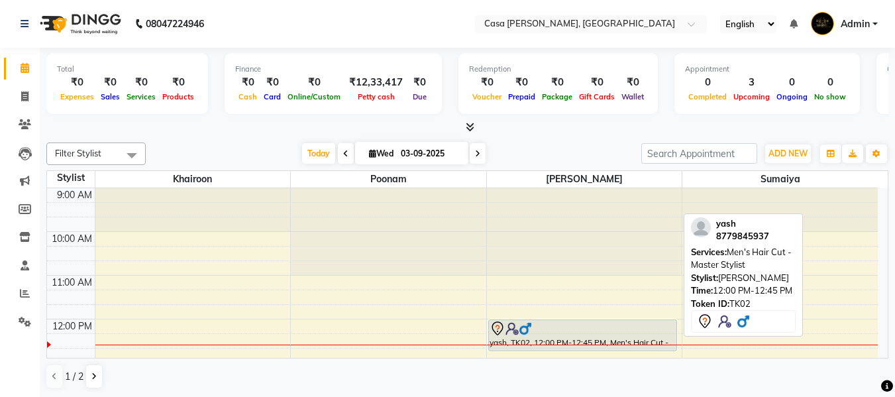
click at [659, 325] on div at bounding box center [582, 329] width 186 height 16
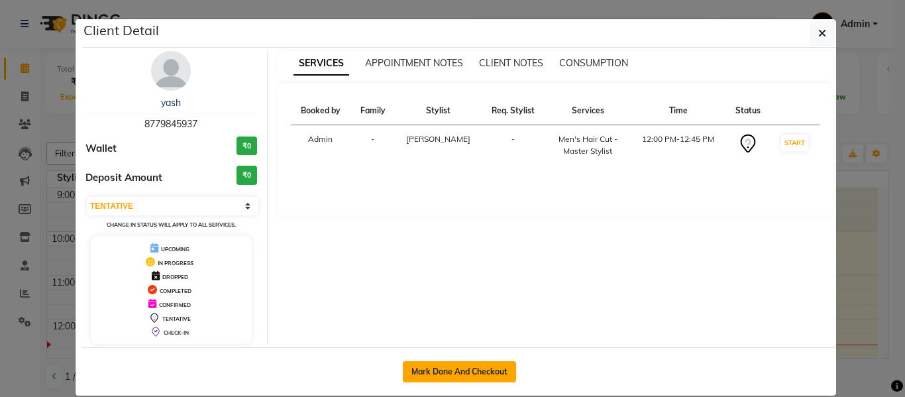
click at [447, 366] on button "Mark Done And Checkout" at bounding box center [459, 371] width 113 height 21
select select "3"
select select "700"
select select "service"
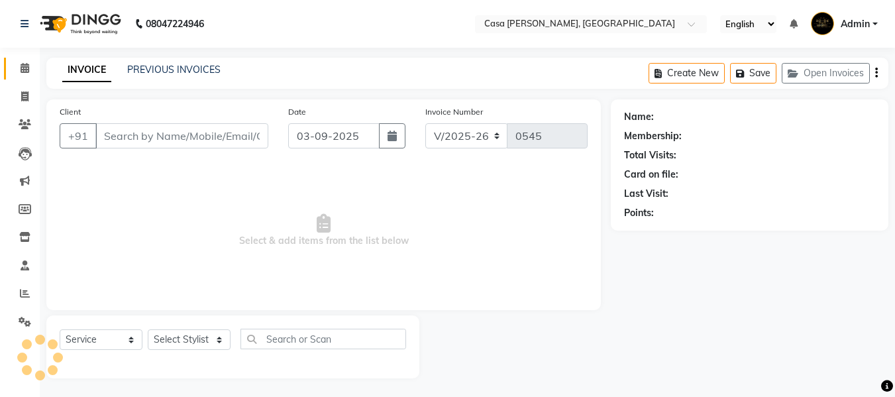
type input "8779845937"
select select "10554"
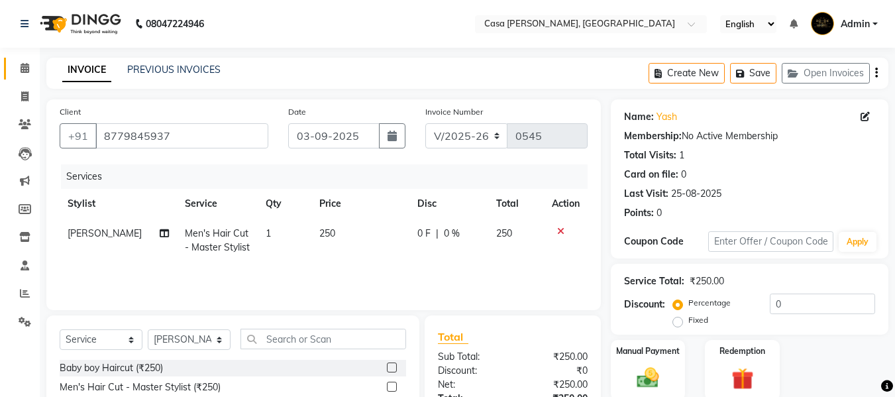
scroll to position [134, 0]
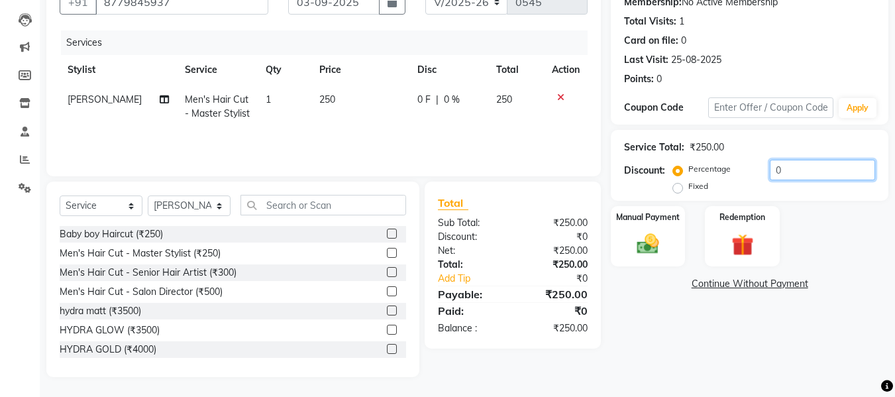
click at [779, 162] on input "0" at bounding box center [822, 170] width 105 height 21
click at [785, 172] on input "10" at bounding box center [822, 170] width 105 height 21
type input "1"
type input "20"
click at [647, 248] on img at bounding box center [647, 243] width 37 height 26
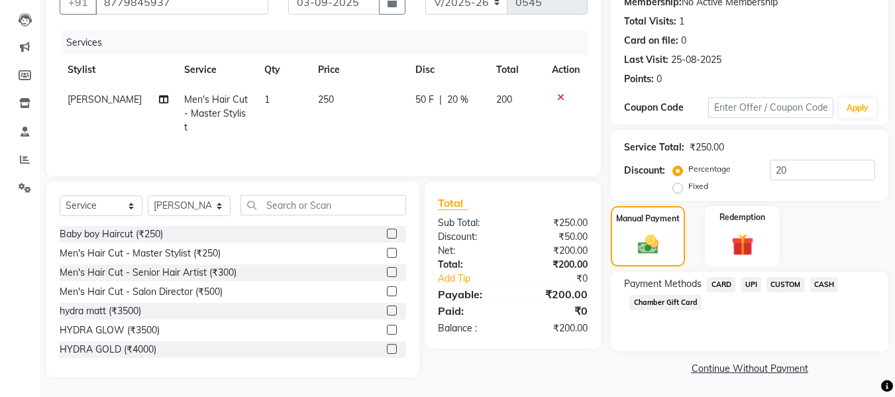
click at [753, 282] on span "UPI" at bounding box center [750, 284] width 21 height 15
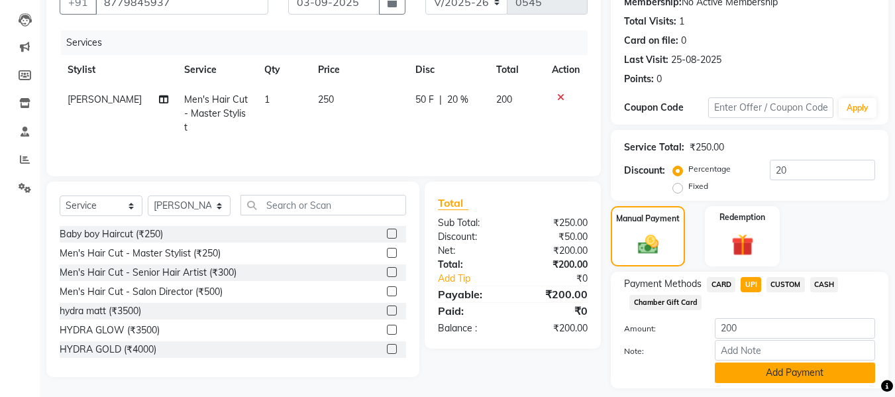
click at [823, 373] on button "Add Payment" at bounding box center [795, 372] width 160 height 21
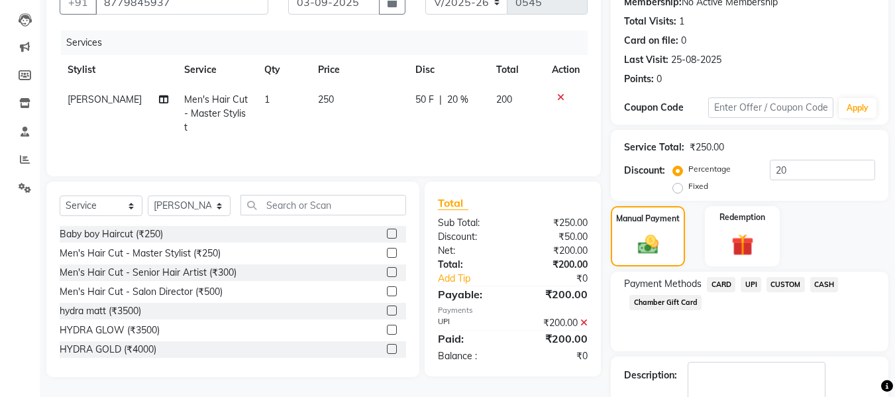
click at [752, 279] on span "UPI" at bounding box center [750, 284] width 21 height 15
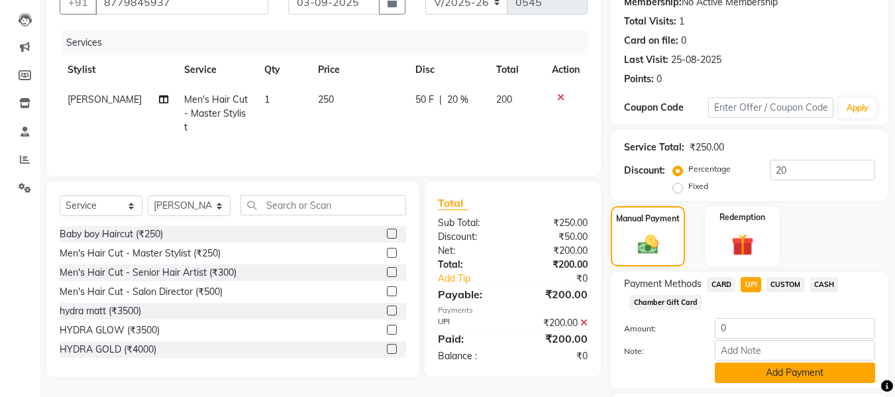
click at [798, 374] on button "Add Payment" at bounding box center [795, 372] width 160 height 21
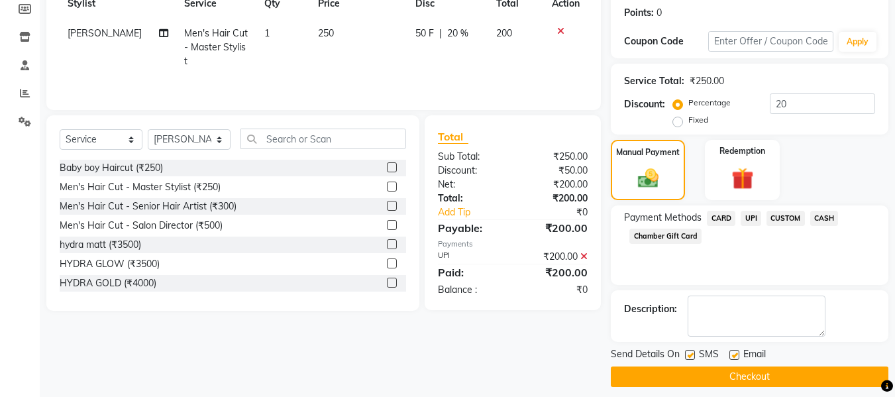
scroll to position [210, 0]
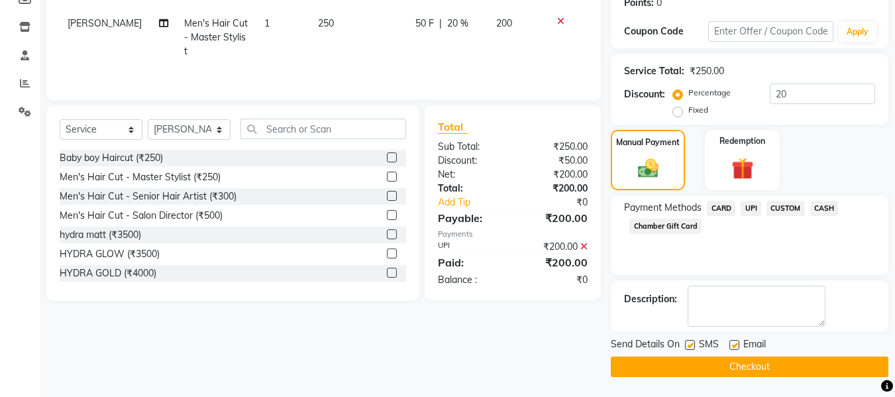
click at [844, 368] on button "Checkout" at bounding box center [749, 366] width 277 height 21
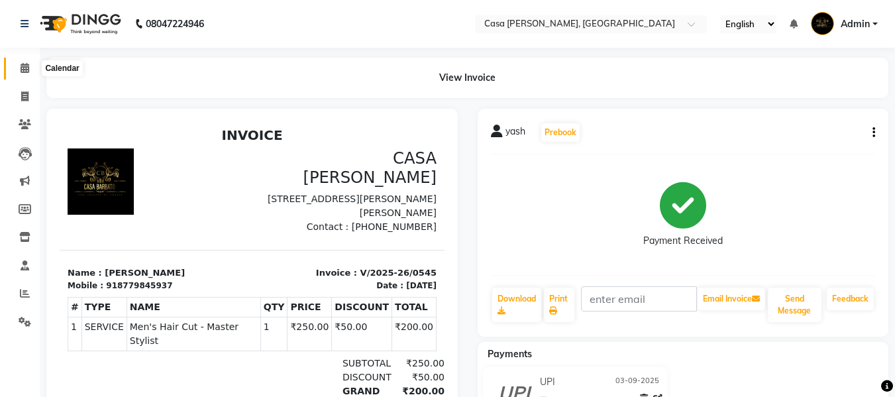
click at [26, 65] on icon at bounding box center [25, 68] width 9 height 10
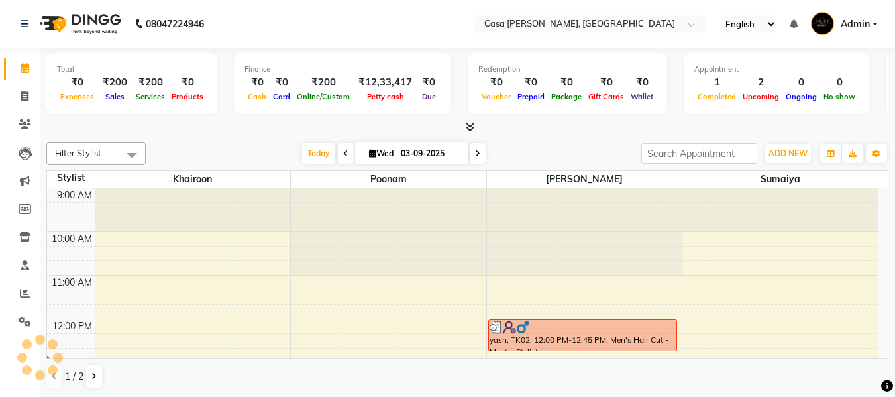
scroll to position [132, 0]
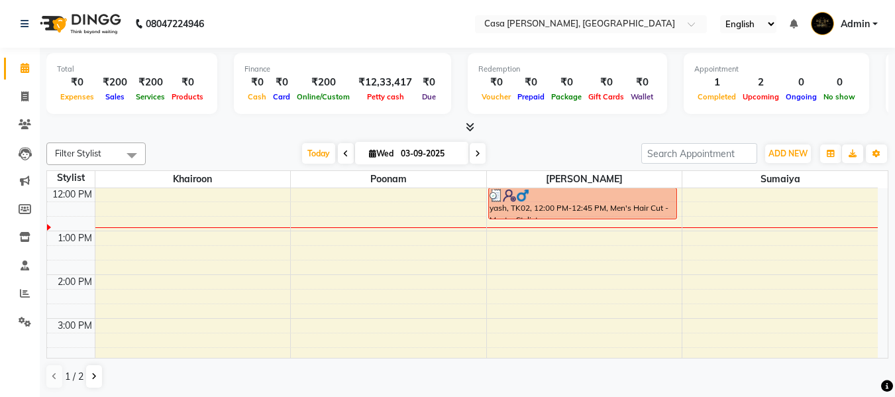
click at [369, 152] on icon at bounding box center [372, 153] width 7 height 9
select select "9"
select select "2025"
click at [28, 93] on icon at bounding box center [24, 96] width 7 height 10
select select "700"
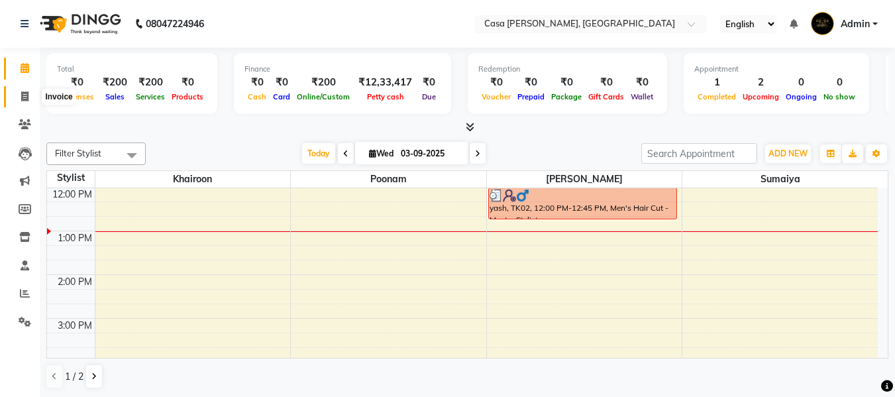
select select "service"
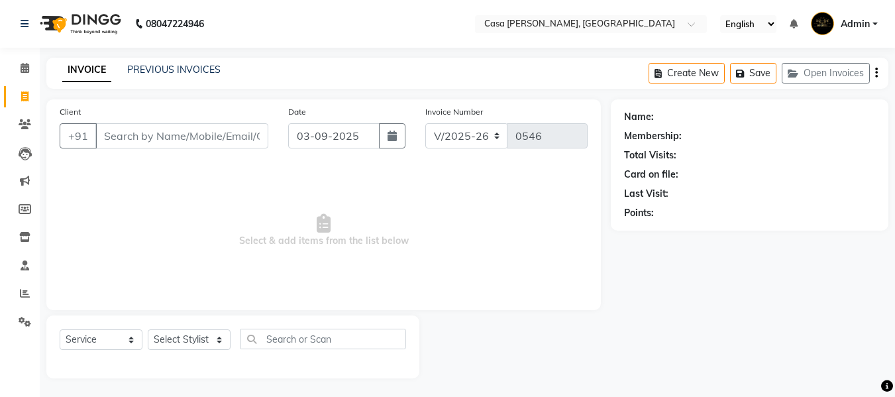
click at [158, 132] on input "Client" at bounding box center [181, 135] width 173 height 25
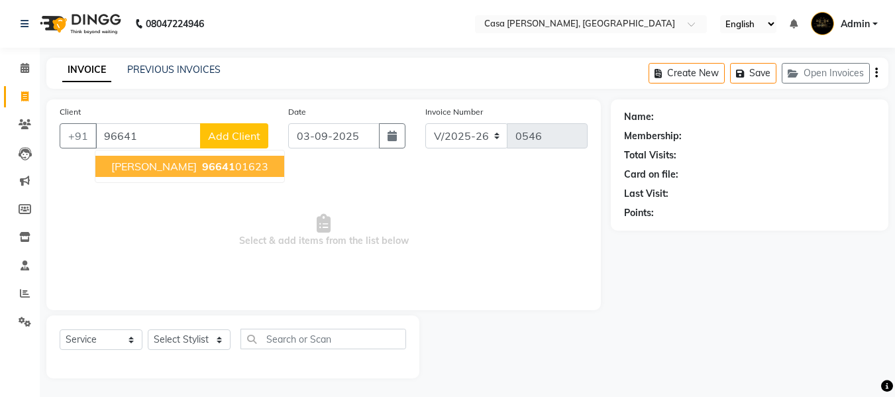
click at [168, 166] on span "[PERSON_NAME]" at bounding box center [153, 166] width 85 height 13
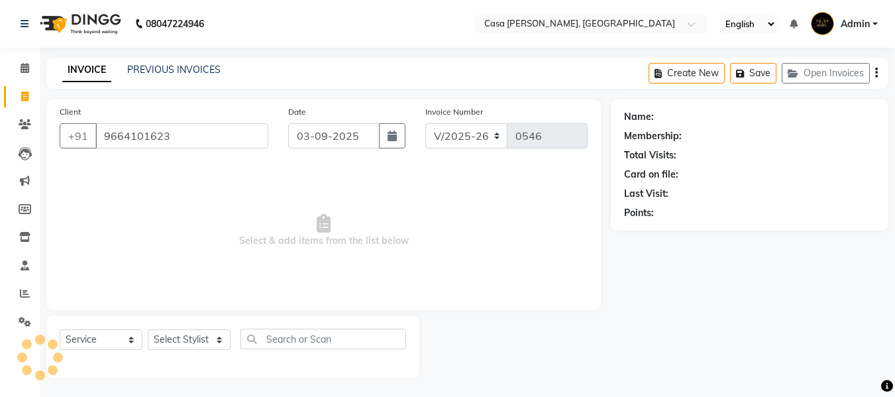
type input "9664101623"
select select "1: Object"
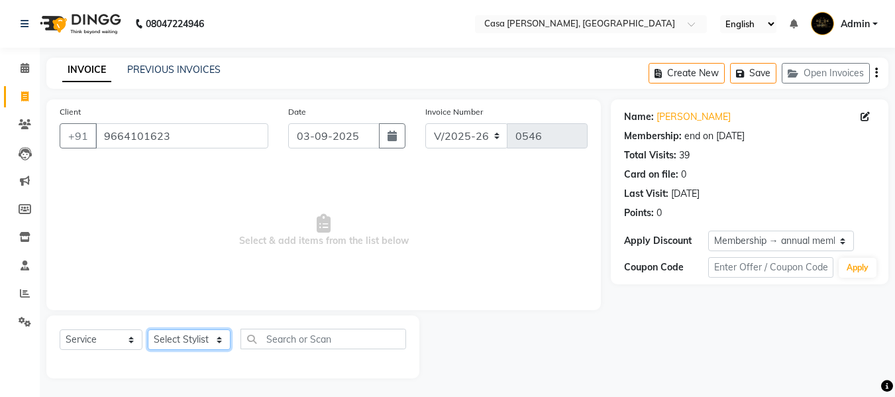
click at [220, 339] on select "Select Stylist Akash Khairoon Poonam Rekha [PERSON_NAME] [PERSON_NAME]" at bounding box center [189, 339] width 83 height 21
select select "10555"
click at [148, 329] on select "Select Stylist Akash Khairoon Poonam Rekha [PERSON_NAME] [PERSON_NAME]" at bounding box center [189, 339] width 83 height 21
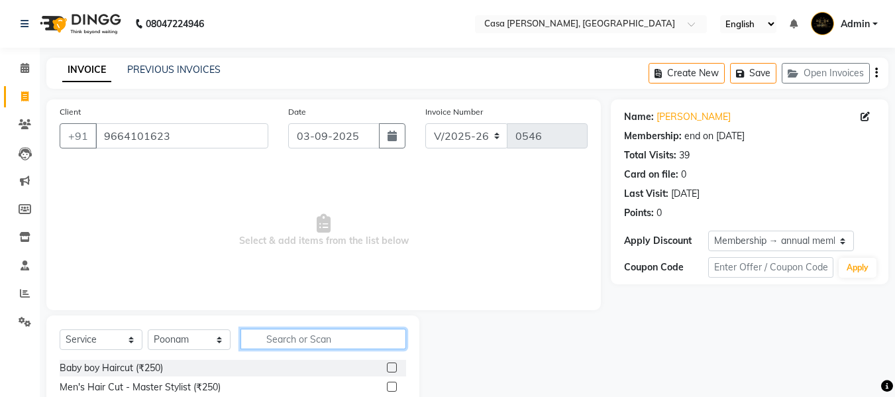
click at [280, 340] on input "text" at bounding box center [323, 338] width 166 height 21
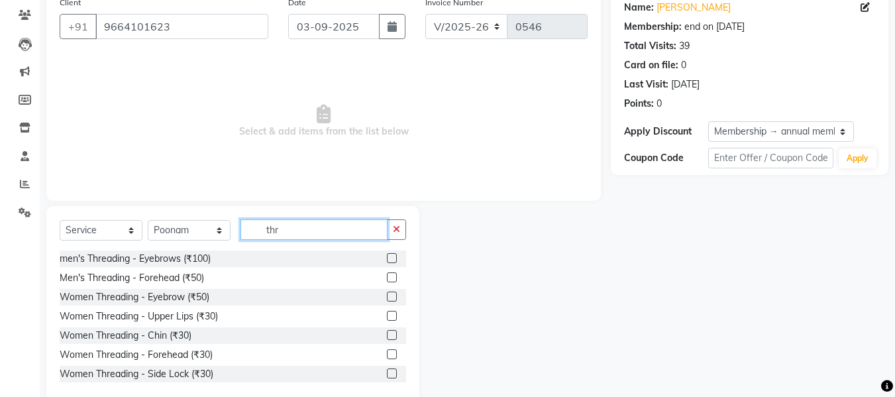
scroll to position [132, 0]
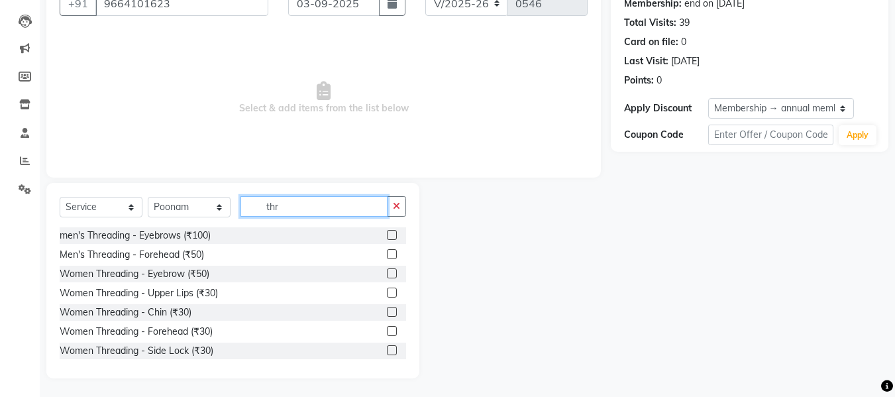
type input "thr"
click at [387, 272] on label at bounding box center [392, 273] width 10 height 10
click at [387, 272] on input "checkbox" at bounding box center [391, 274] width 9 height 9
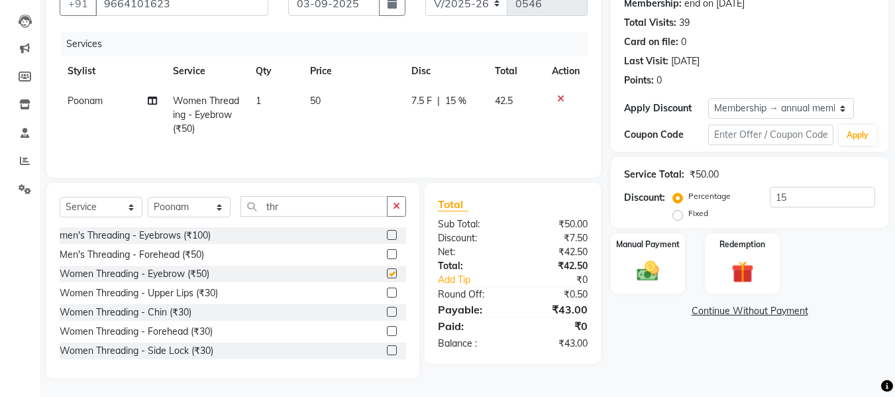
checkbox input "false"
click at [654, 273] on img at bounding box center [647, 271] width 37 height 26
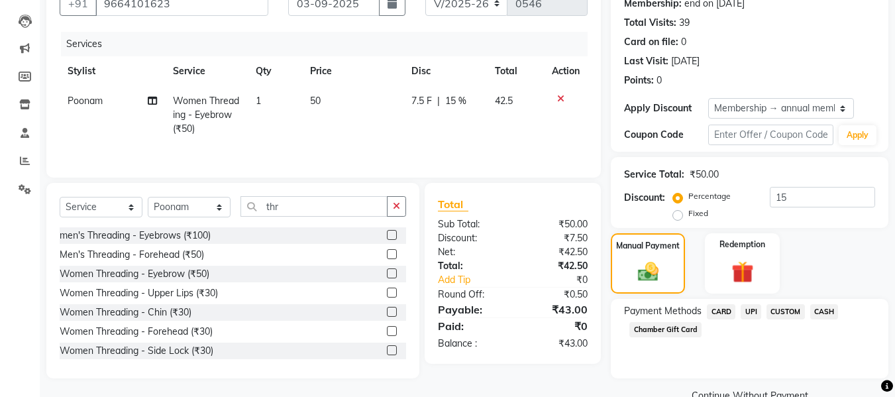
click at [747, 308] on span "UPI" at bounding box center [750, 311] width 21 height 15
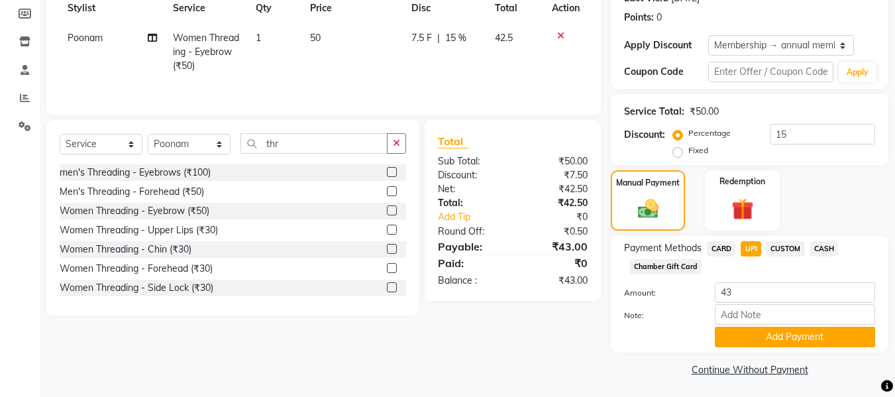
scroll to position [198, 0]
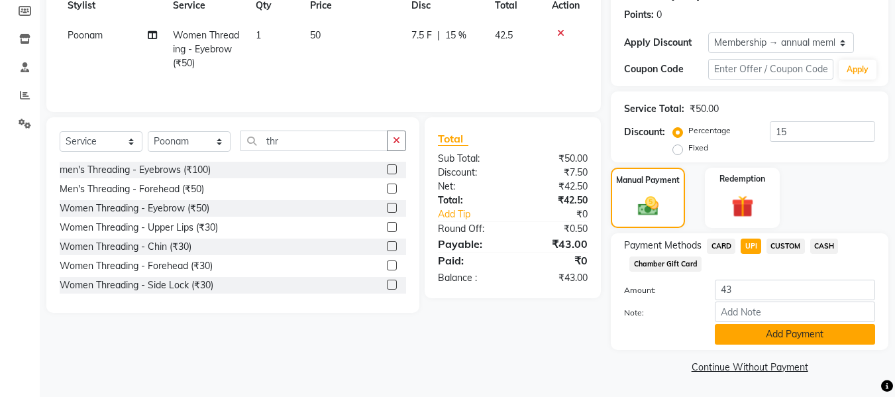
click at [813, 334] on button "Add Payment" at bounding box center [795, 334] width 160 height 21
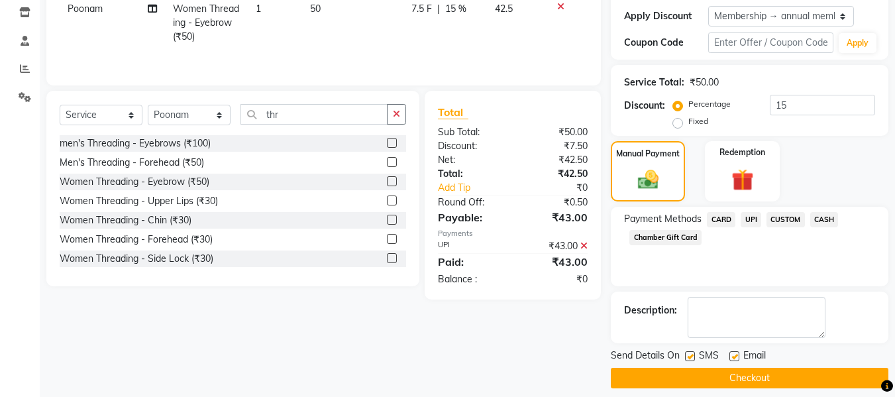
scroll to position [236, 0]
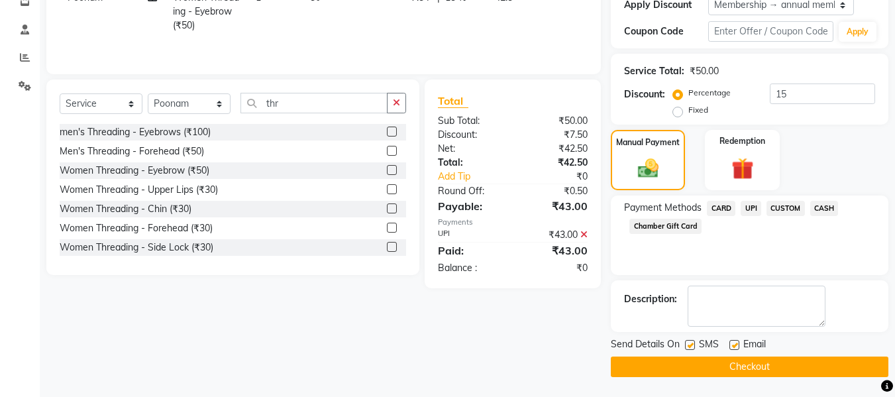
click at [839, 368] on button "Checkout" at bounding box center [749, 366] width 277 height 21
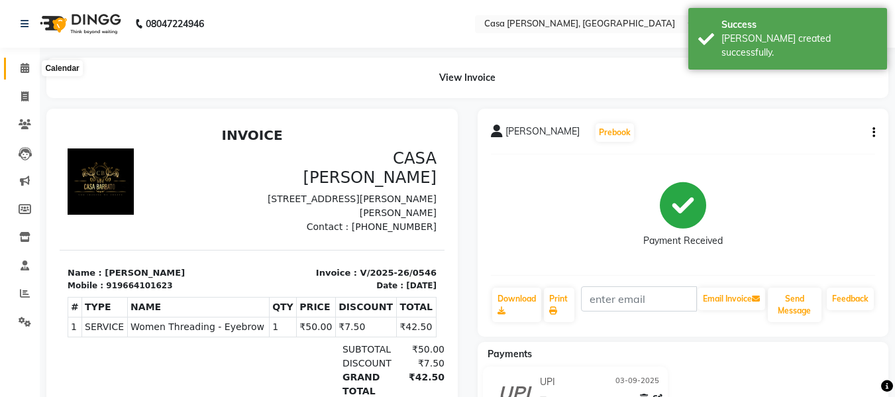
click at [26, 67] on icon at bounding box center [25, 68] width 9 height 10
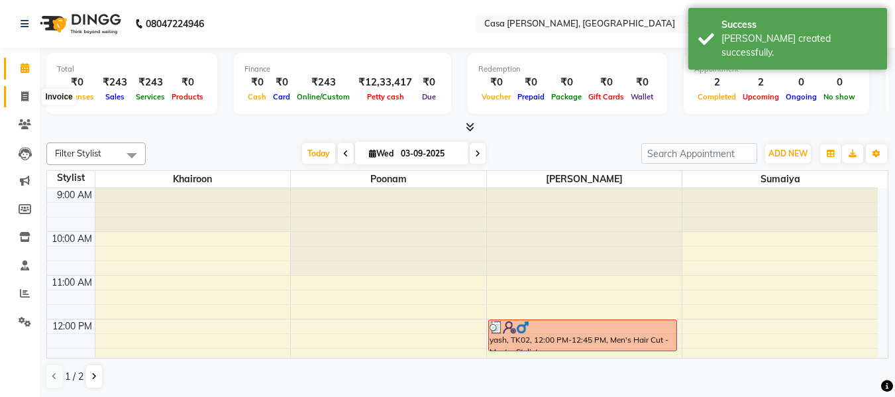
click at [27, 94] on icon at bounding box center [24, 96] width 7 height 10
select select "service"
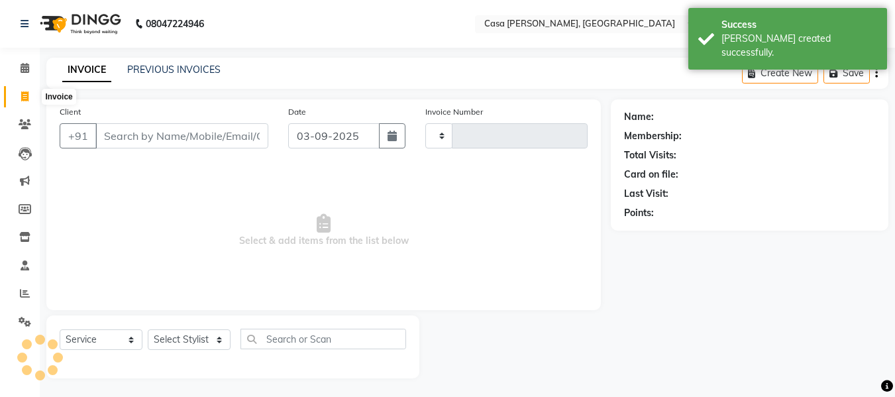
type input "0547"
select select "700"
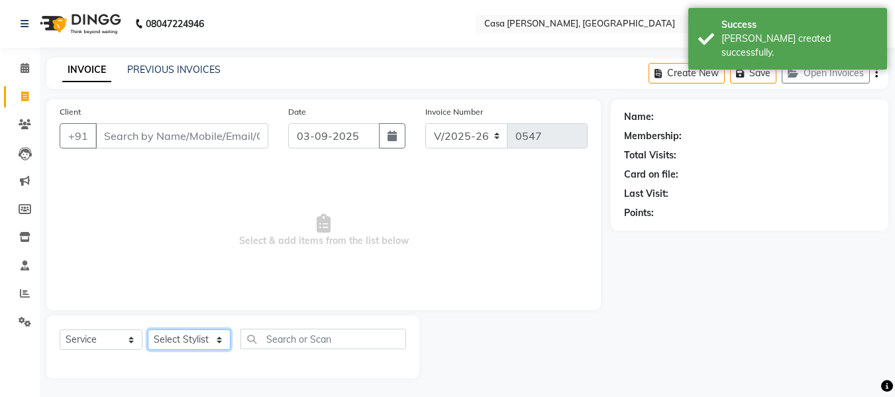
click at [217, 337] on select "Select Stylist Akash Khairoon Poonam Rekha [PERSON_NAME] [PERSON_NAME]" at bounding box center [189, 339] width 83 height 21
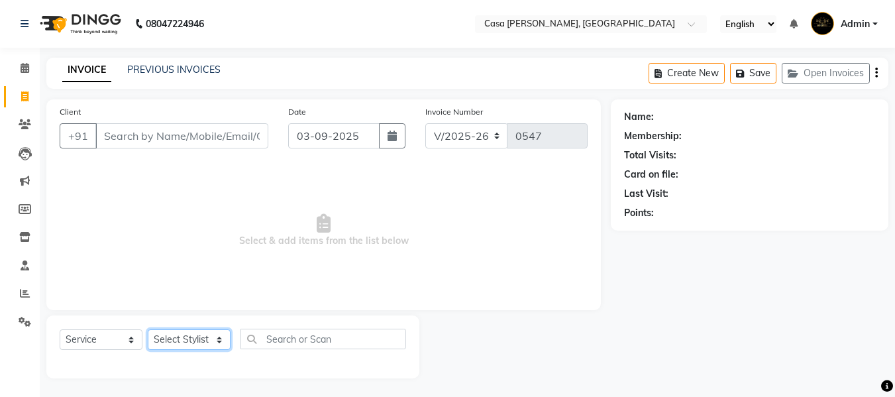
select select "10555"
click at [148, 329] on select "Select Stylist Akash Khairoon Poonam Rekha [PERSON_NAME] [PERSON_NAME]" at bounding box center [189, 339] width 83 height 21
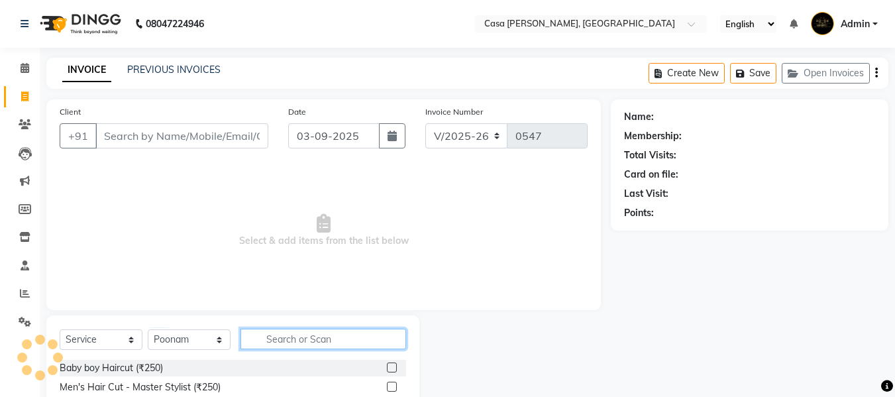
click at [283, 334] on input "text" at bounding box center [323, 338] width 166 height 21
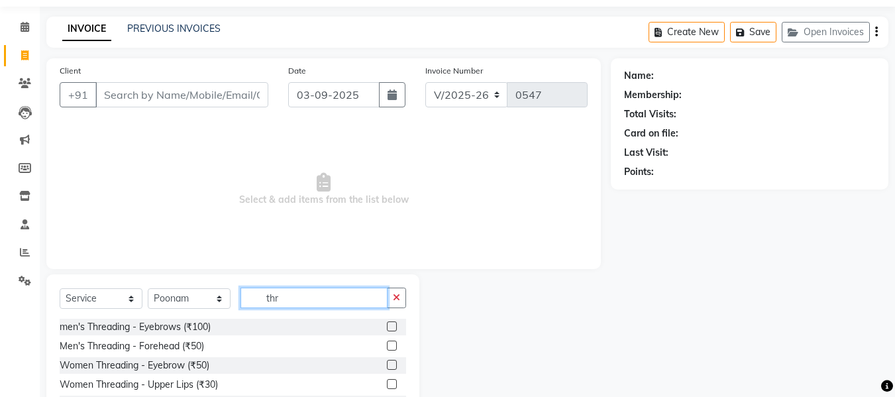
scroll to position [53, 0]
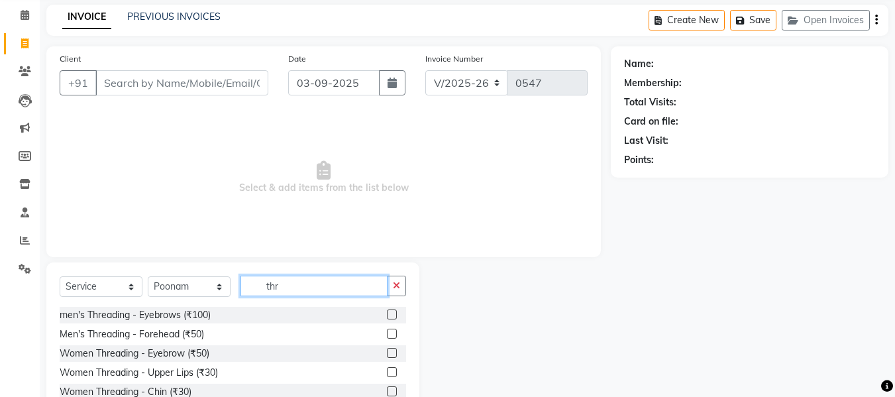
type input "thr"
click at [387, 351] on label at bounding box center [392, 353] width 10 height 10
click at [387, 351] on input "checkbox" at bounding box center [391, 353] width 9 height 9
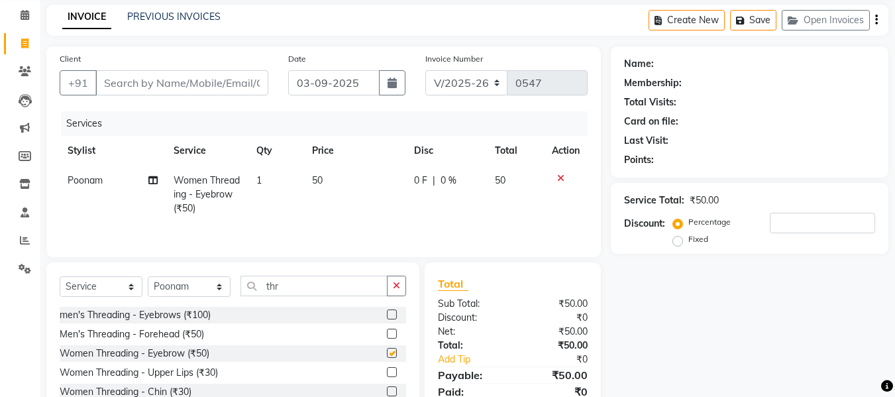
checkbox input "false"
click at [118, 80] on input "Client" at bounding box center [181, 82] width 173 height 25
type input "9"
type input "0"
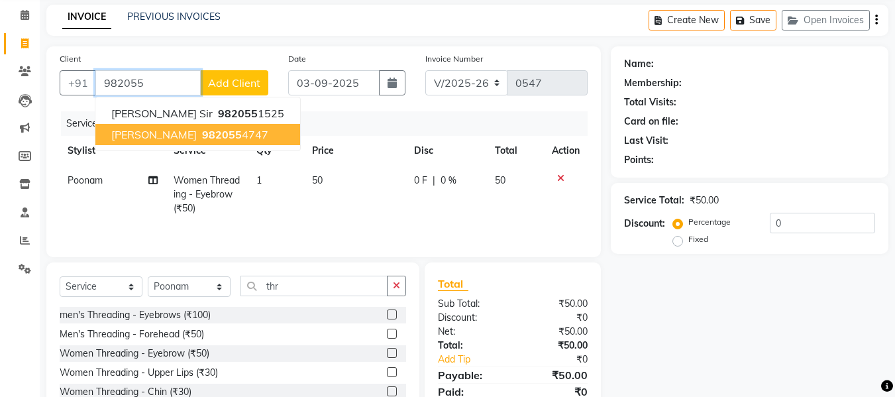
click at [164, 137] on span "[PERSON_NAME]" at bounding box center [153, 134] width 85 height 13
type input "9820554747"
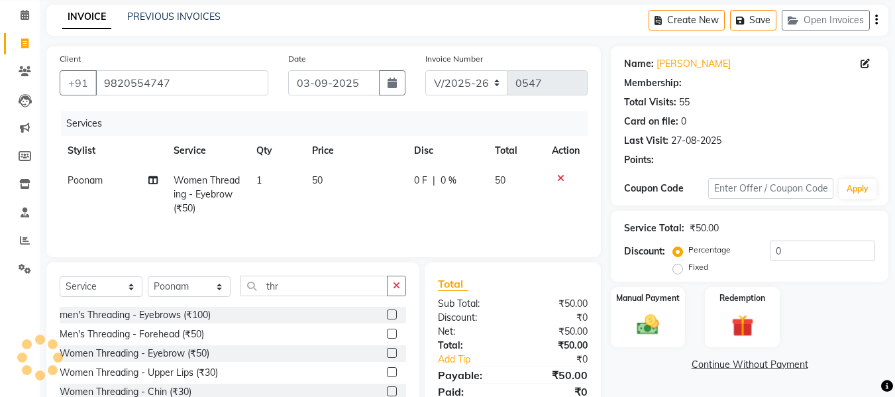
type input "20"
select select "1: Object"
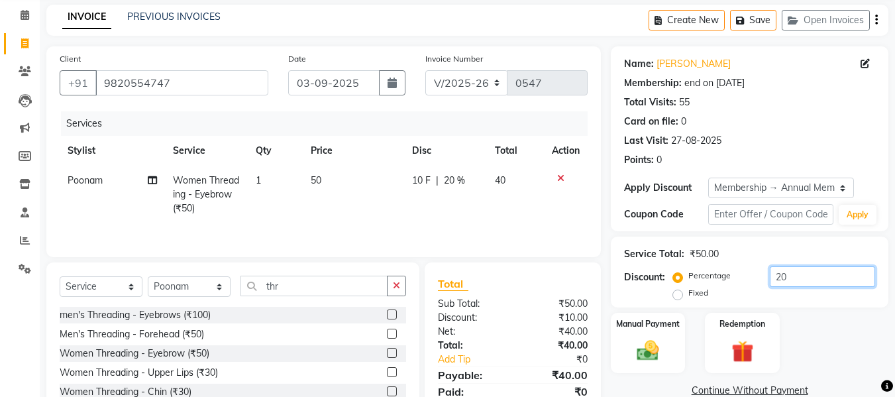
click at [790, 275] on input "20" at bounding box center [822, 276] width 105 height 21
type input "2"
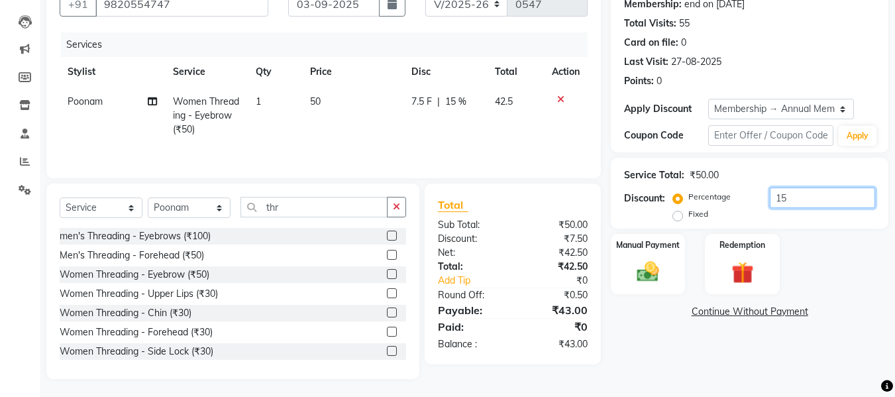
scroll to position [132, 0]
type input "15"
click at [646, 268] on img at bounding box center [647, 271] width 37 height 26
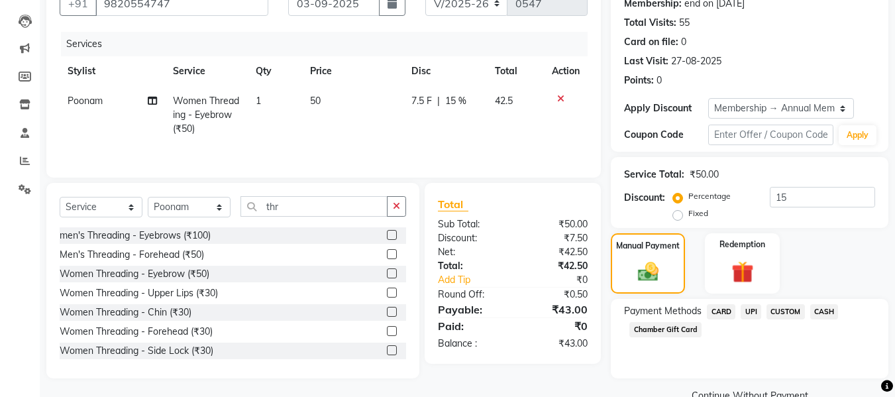
click at [751, 309] on span "UPI" at bounding box center [750, 311] width 21 height 15
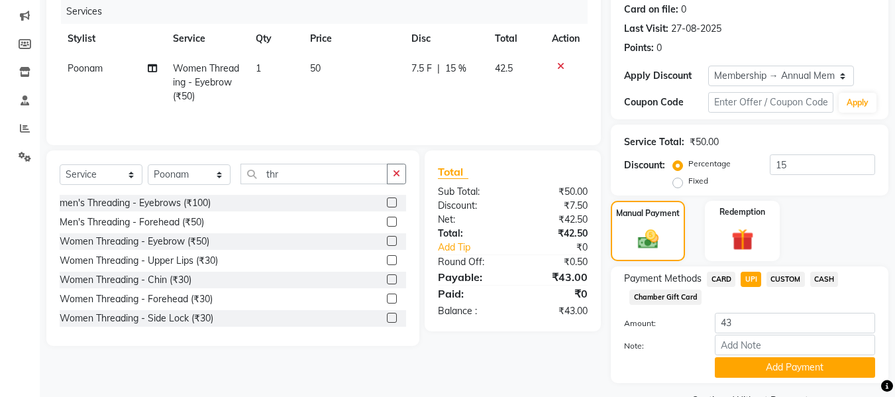
scroll to position [198, 0]
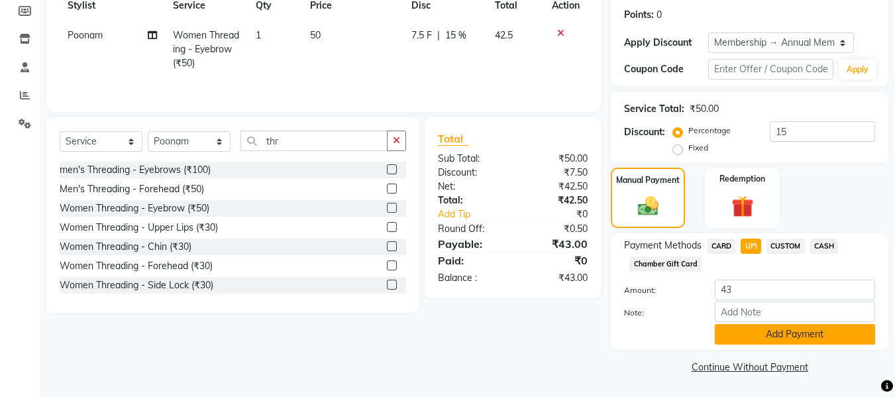
click at [820, 334] on button "Add Payment" at bounding box center [795, 334] width 160 height 21
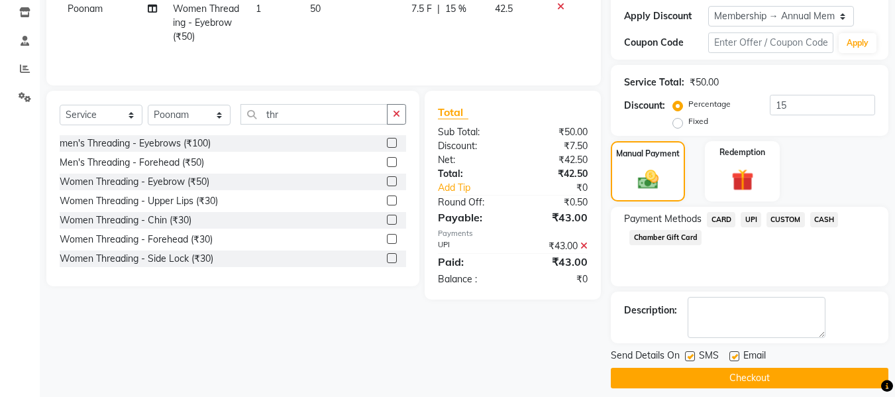
scroll to position [236, 0]
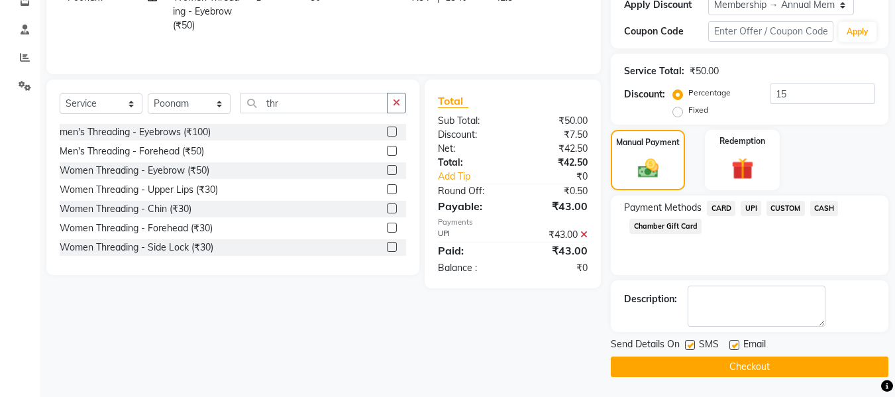
click at [685, 359] on button "Checkout" at bounding box center [749, 366] width 277 height 21
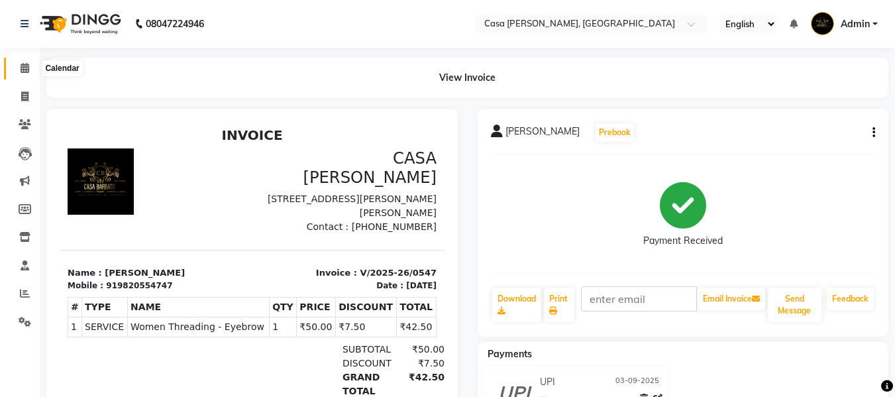
click at [25, 66] on icon at bounding box center [25, 68] width 9 height 10
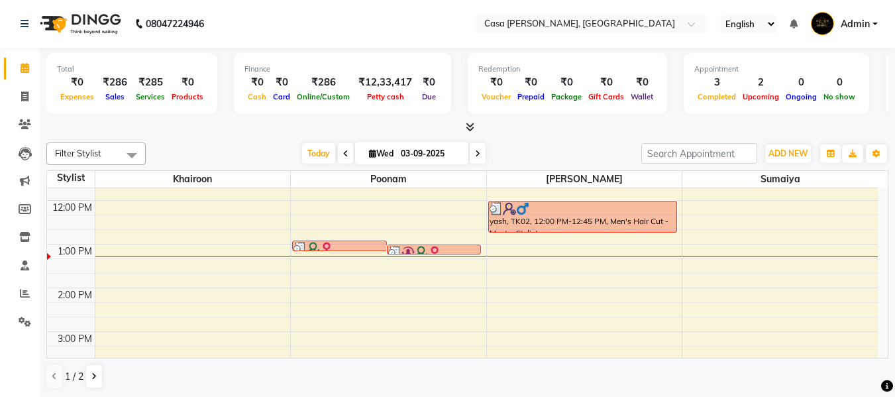
scroll to position [106, 0]
